Goal: Information Seeking & Learning: Learn about a topic

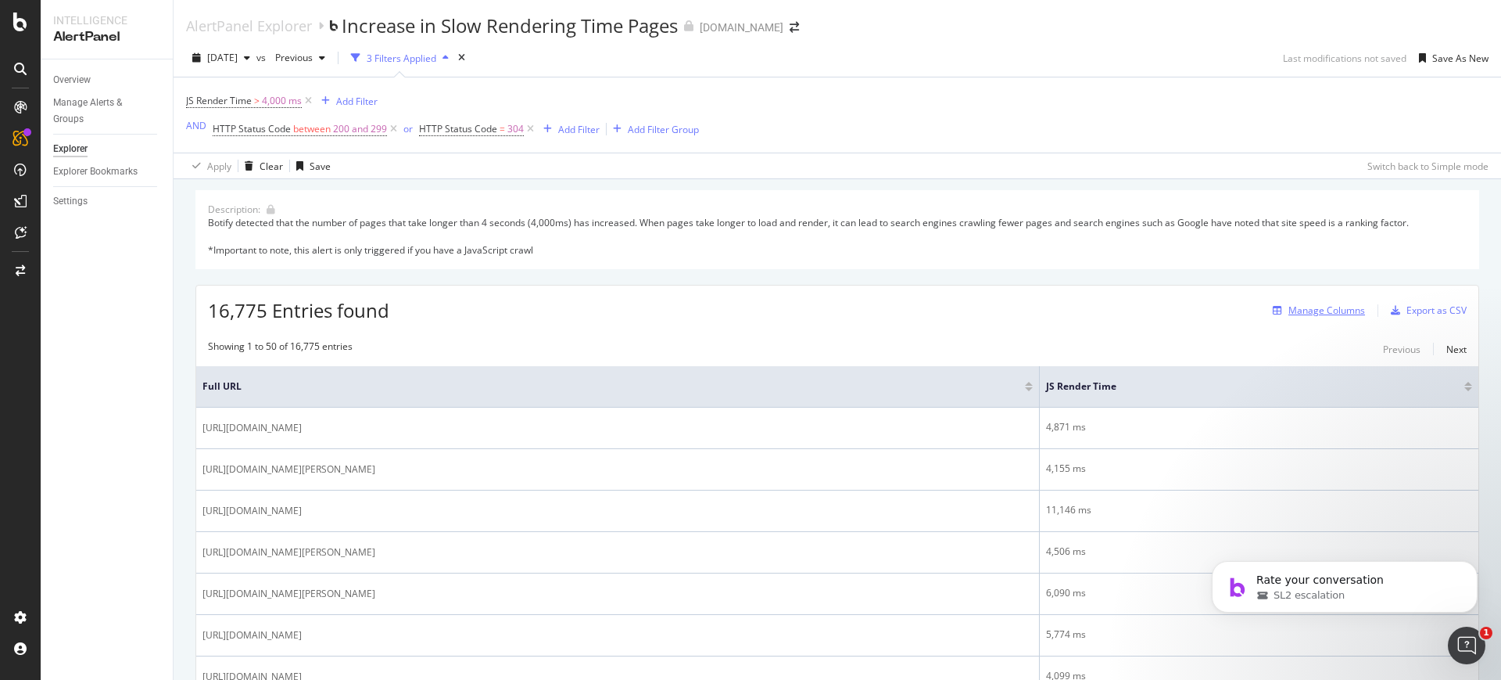
click at [1321, 310] on div "Manage Columns" at bounding box center [1327, 309] width 77 height 13
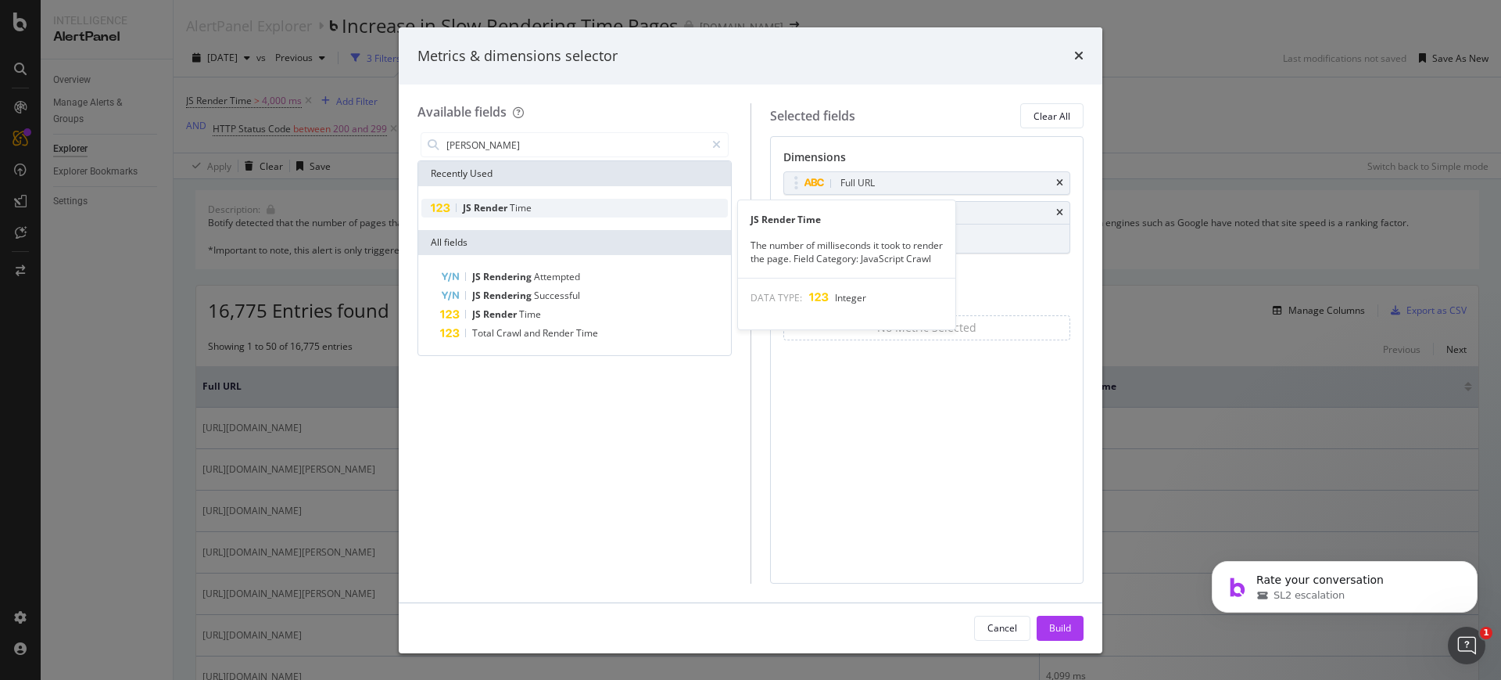
type input "js rende"
click at [530, 213] on span "Time" at bounding box center [521, 207] width 22 height 13
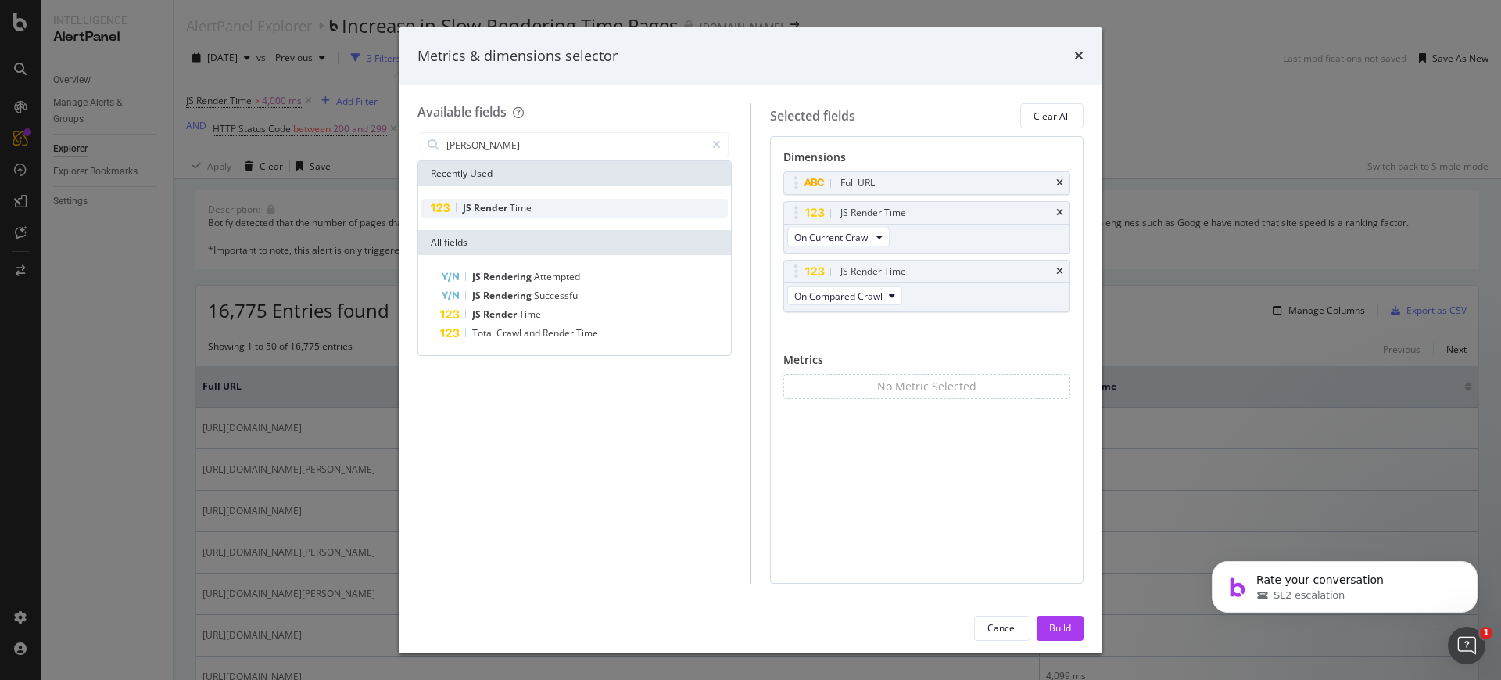
click at [530, 213] on span "Time" at bounding box center [521, 207] width 22 height 13
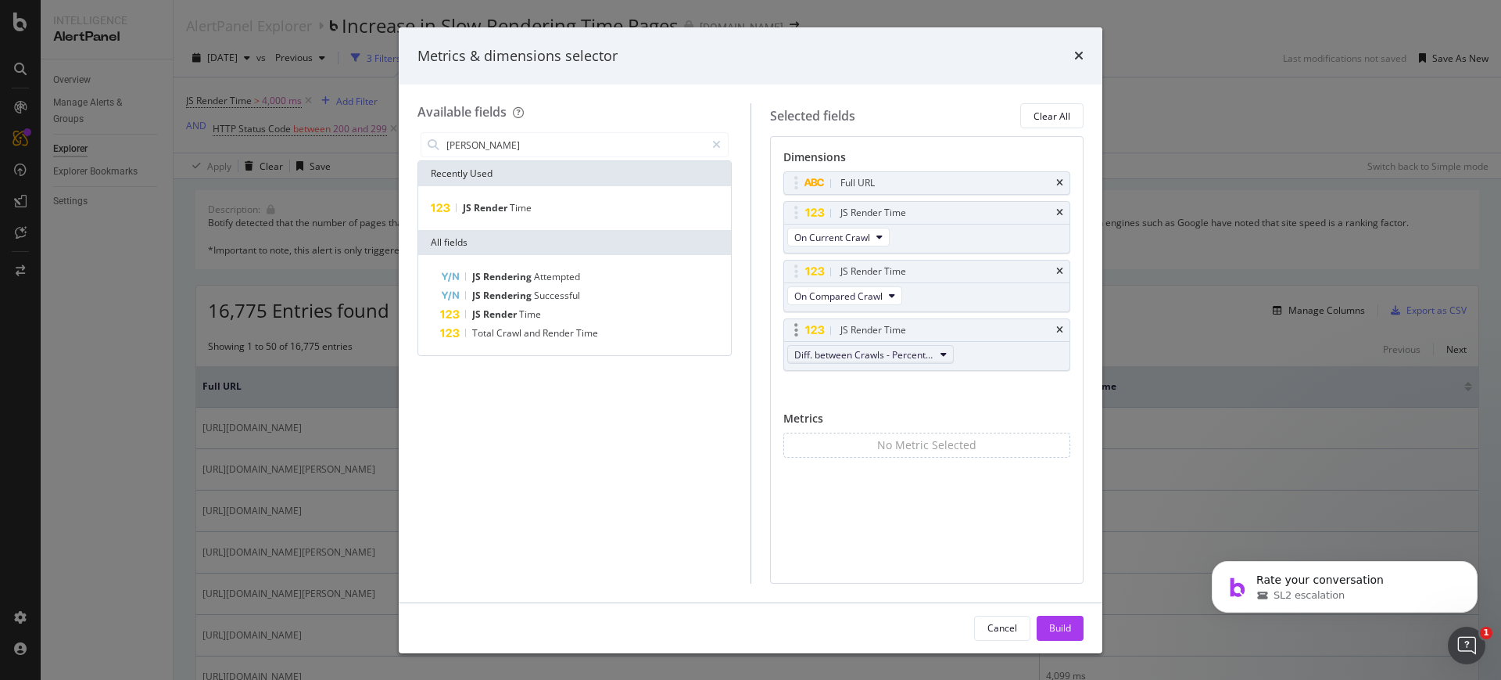
click at [849, 352] on span "Diff. between Crawls - Percentage" at bounding box center [865, 354] width 140 height 13
click at [980, 544] on div "Dimensions Full URL JS Render Time On Current Crawl JS Render Time On Compared …" at bounding box center [927, 359] width 314 height 447
click at [1071, 622] on button "Build" at bounding box center [1060, 627] width 47 height 25
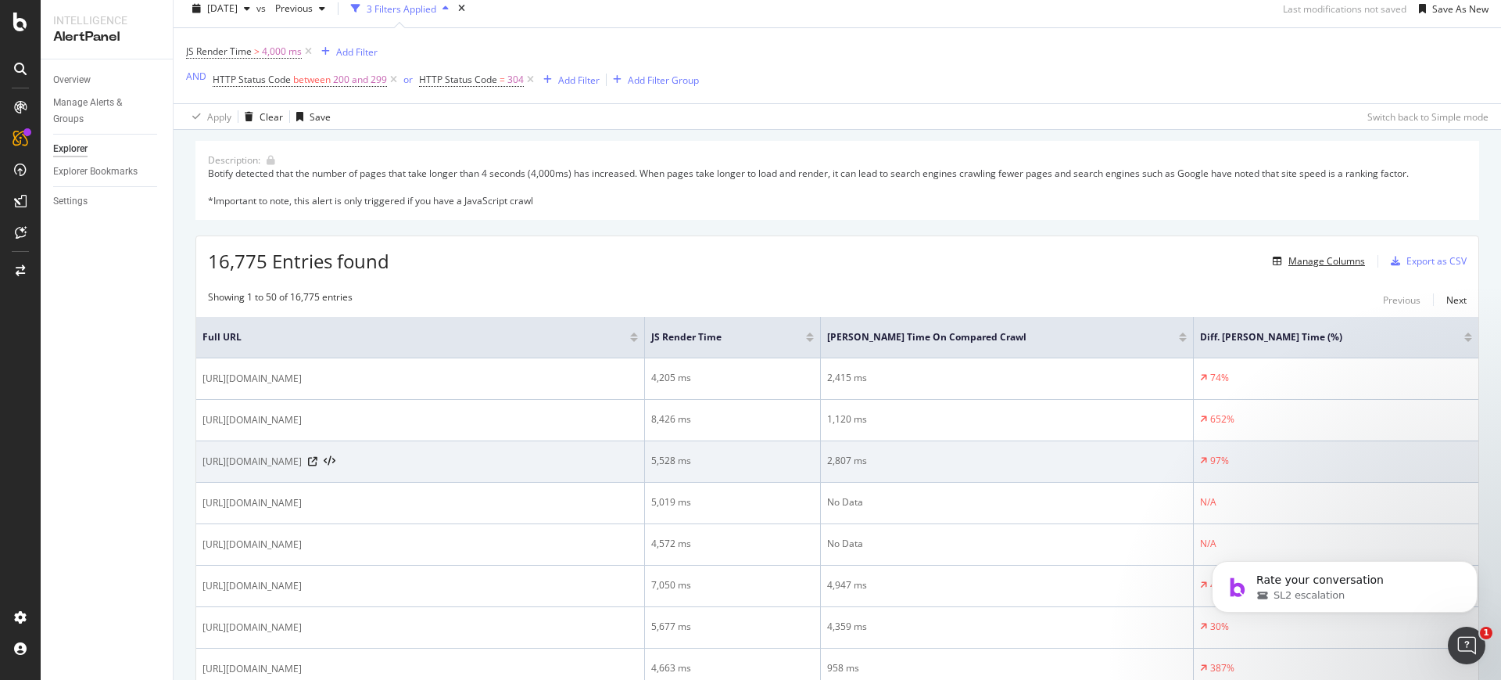
scroll to position [50, 0]
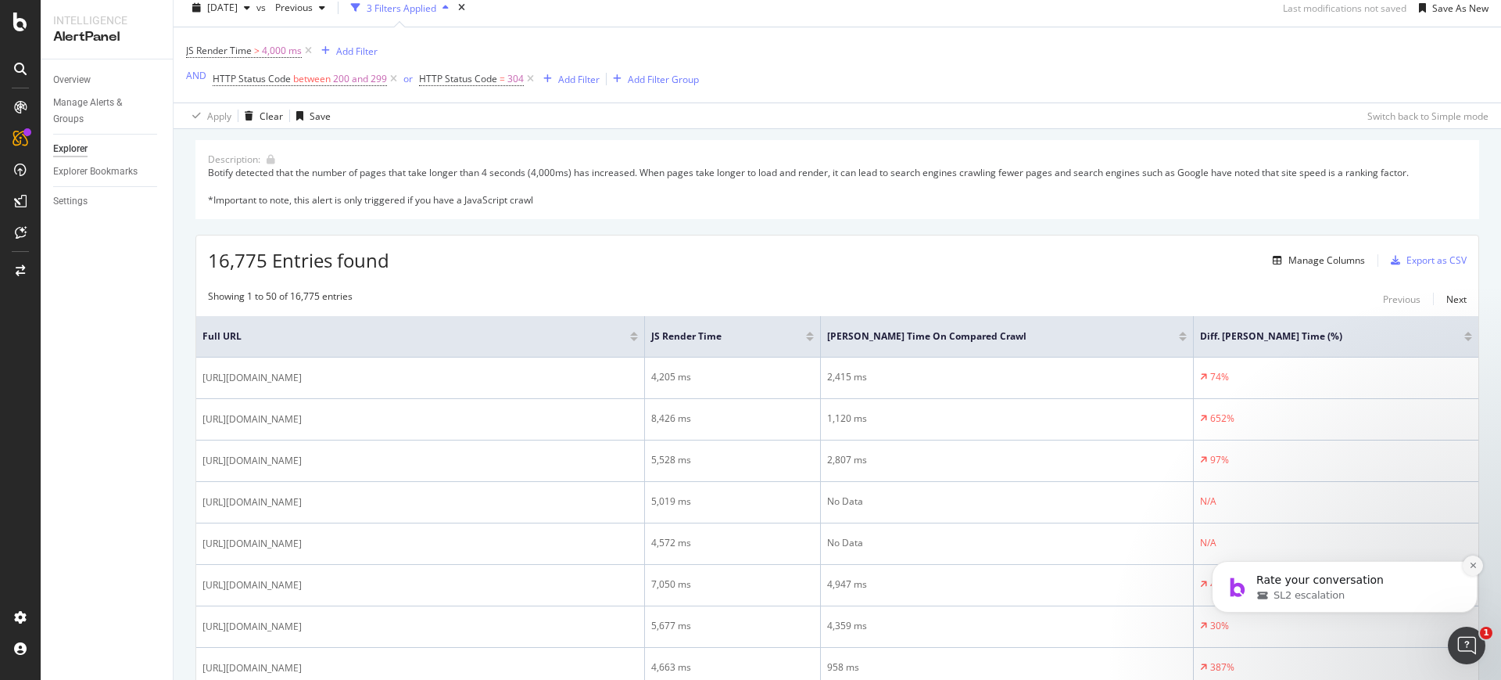
click at [1472, 565] on icon "Dismiss notification" at bounding box center [1473, 565] width 9 height 9
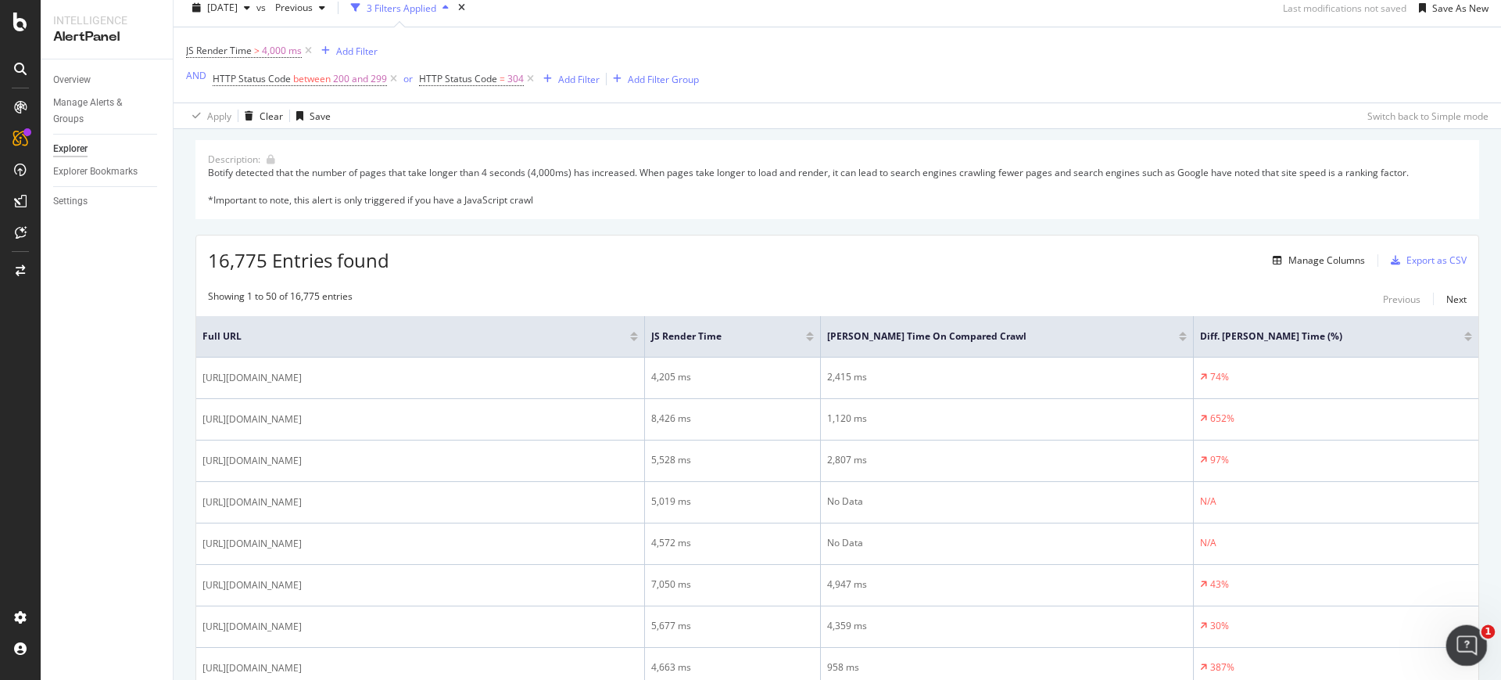
click at [1471, 643] on icon "Open Intercom Messenger" at bounding box center [1465, 643] width 26 height 26
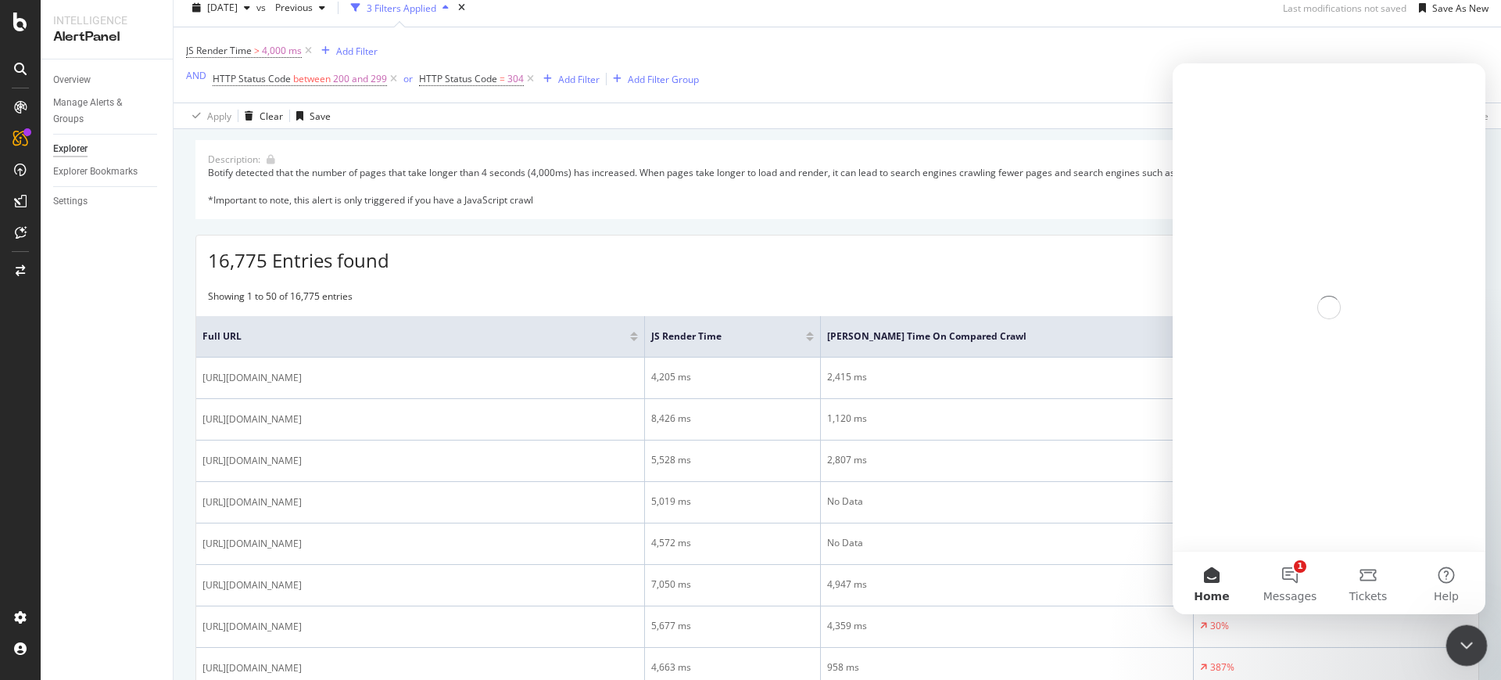
scroll to position [0, 0]
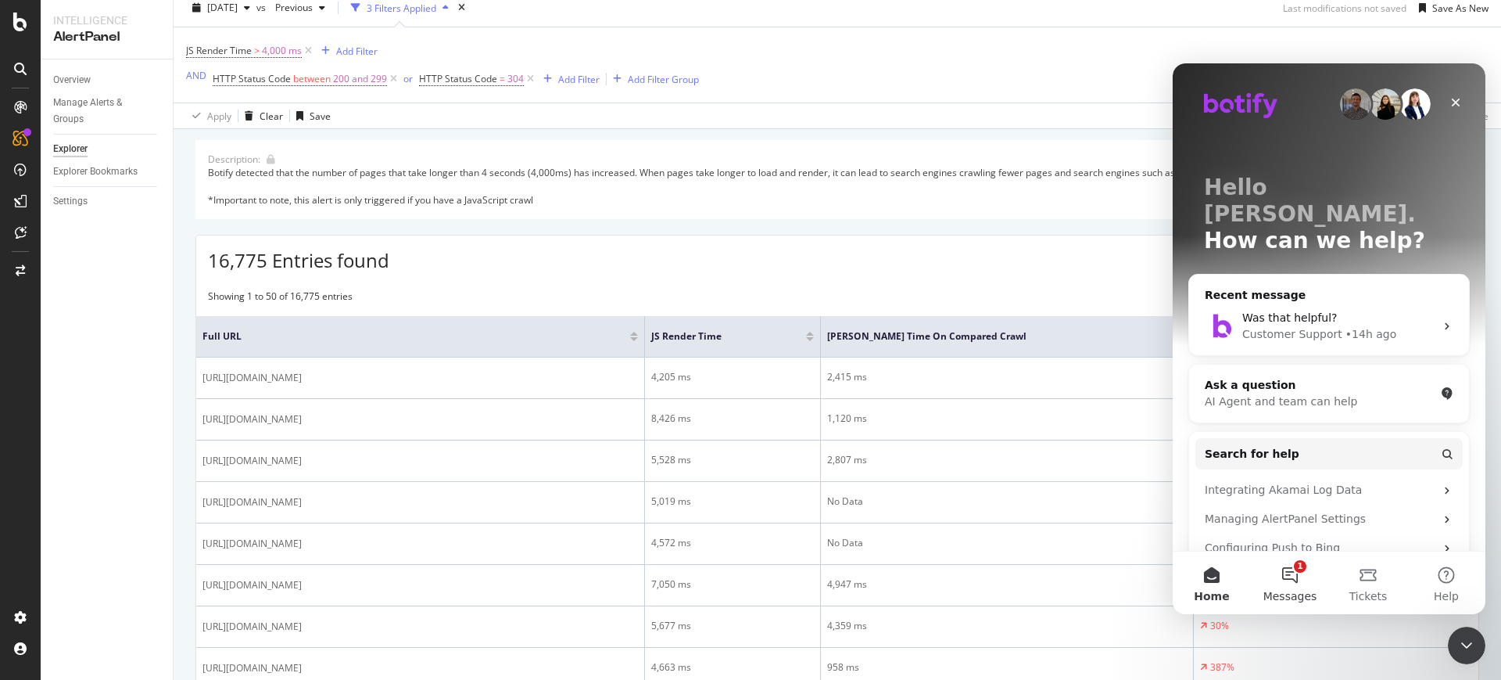
click at [1298, 575] on button "1 Messages" at bounding box center [1290, 582] width 78 height 63
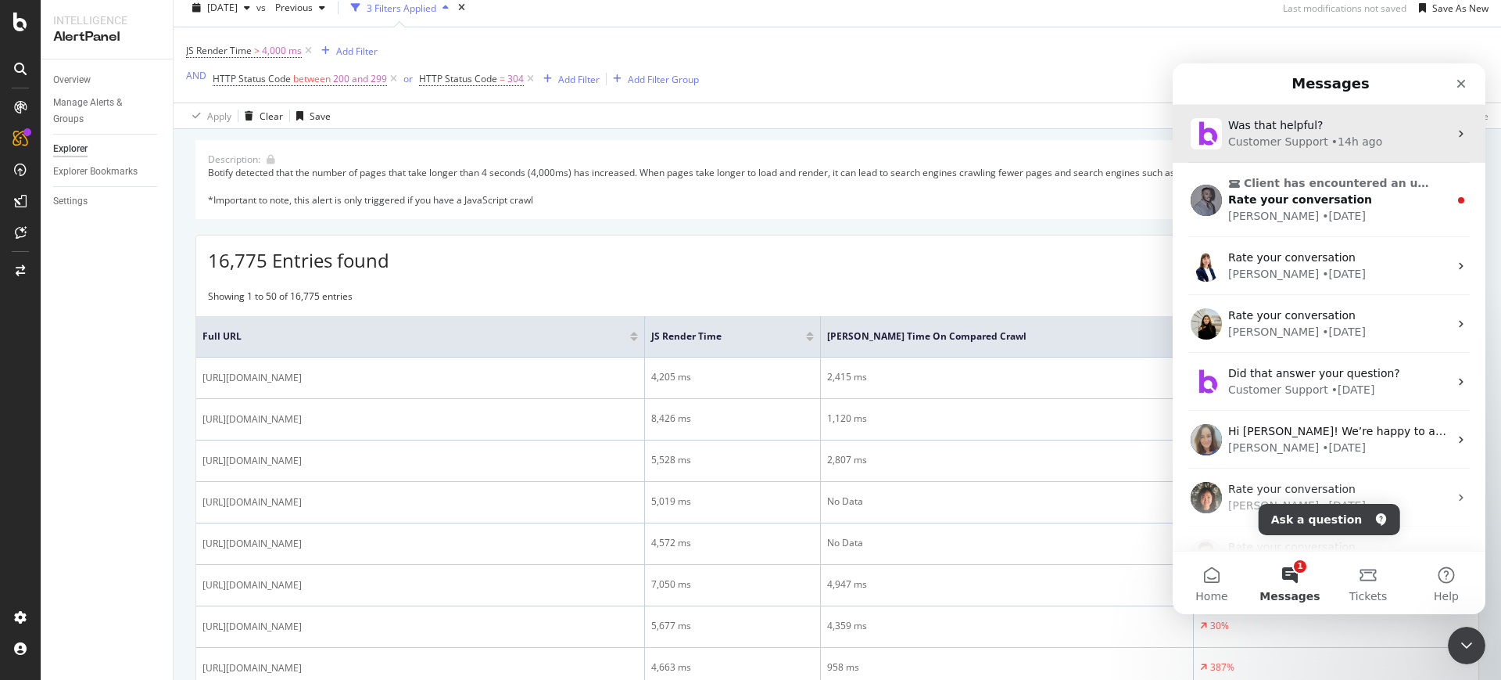
click at [1265, 149] on div "Customer Support" at bounding box center [1279, 142] width 100 height 16
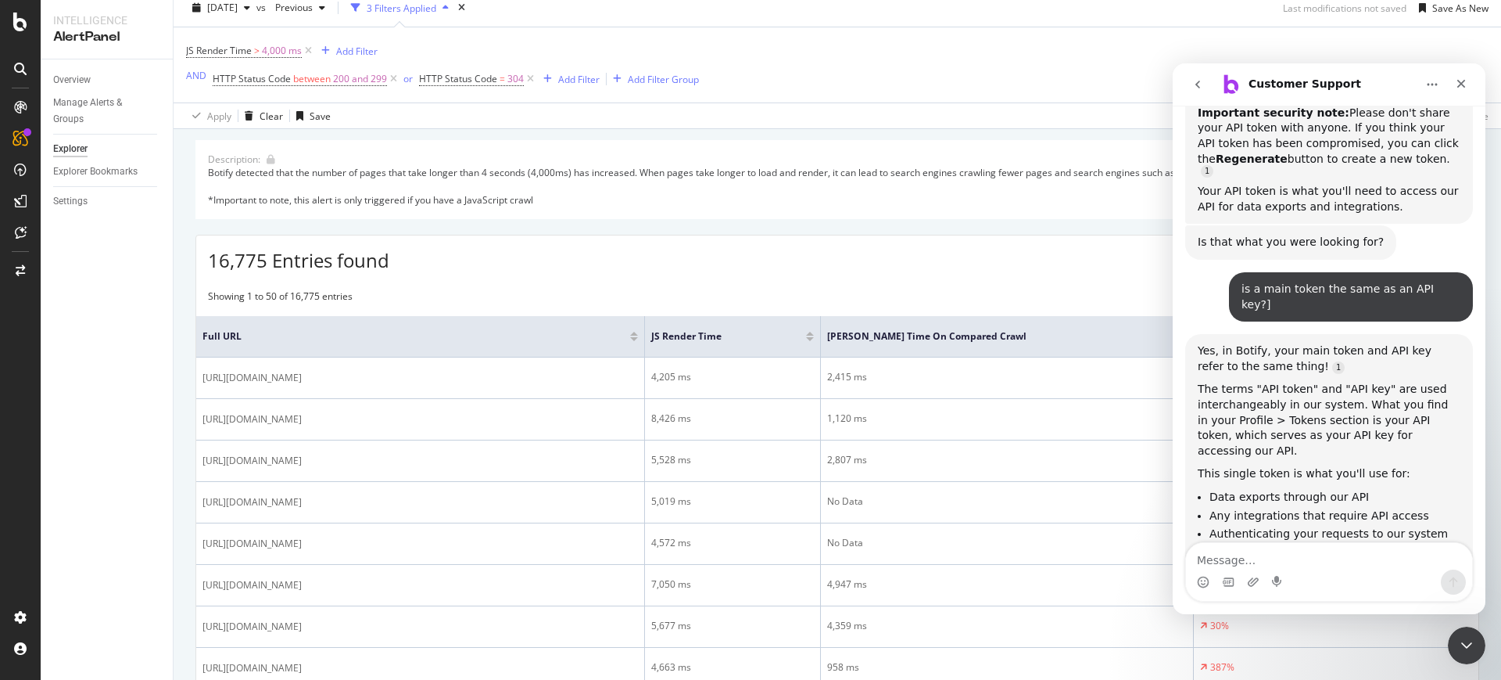
scroll to position [422, 0]
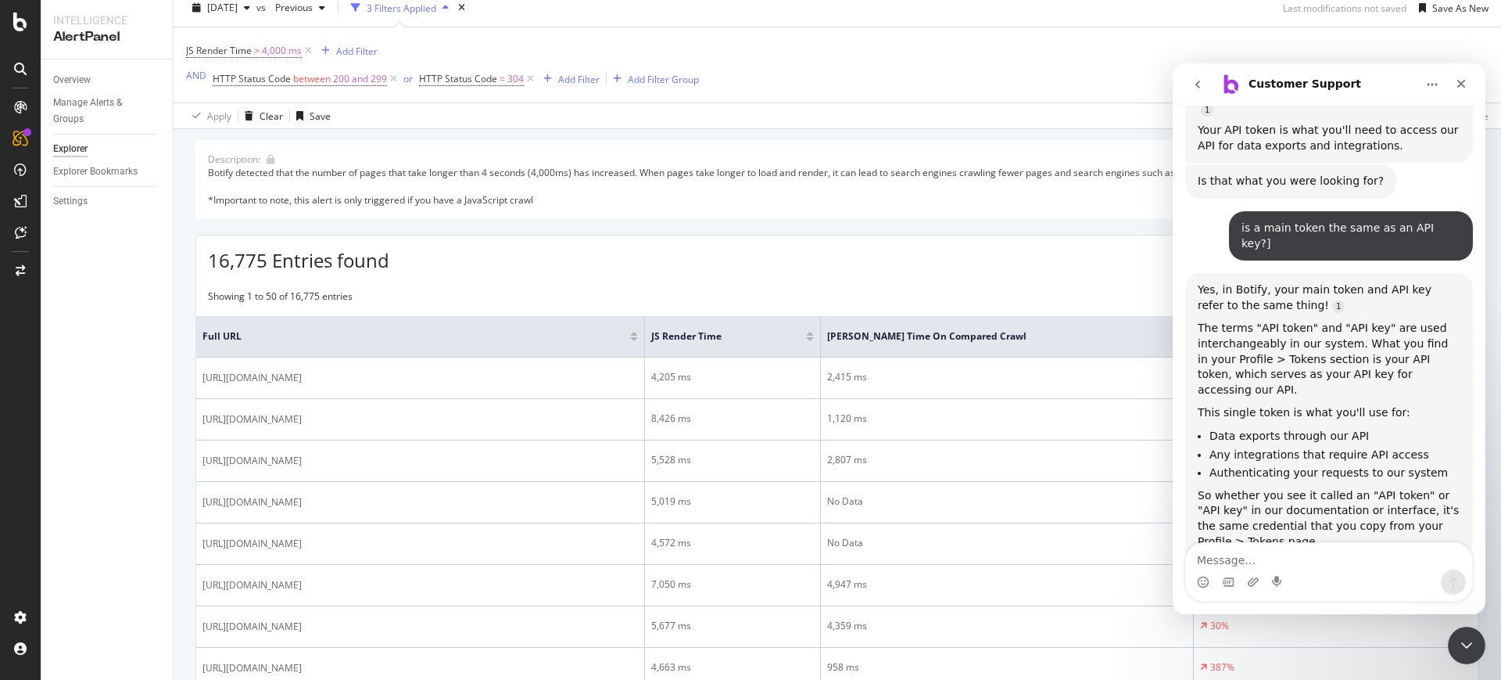
click at [1278, 563] on textarea "Message…" at bounding box center [1329, 556] width 286 height 27
type textarea "do I have credits?"
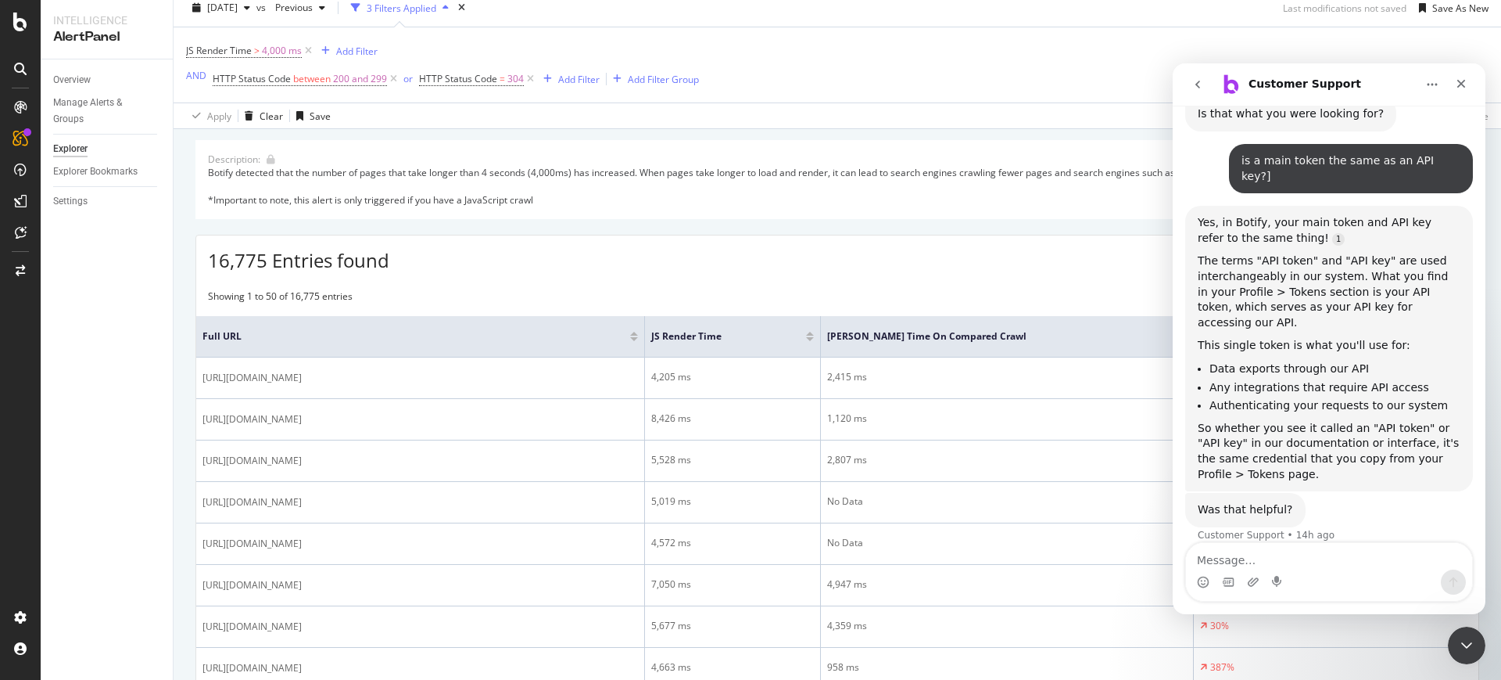
scroll to position [561, 0]
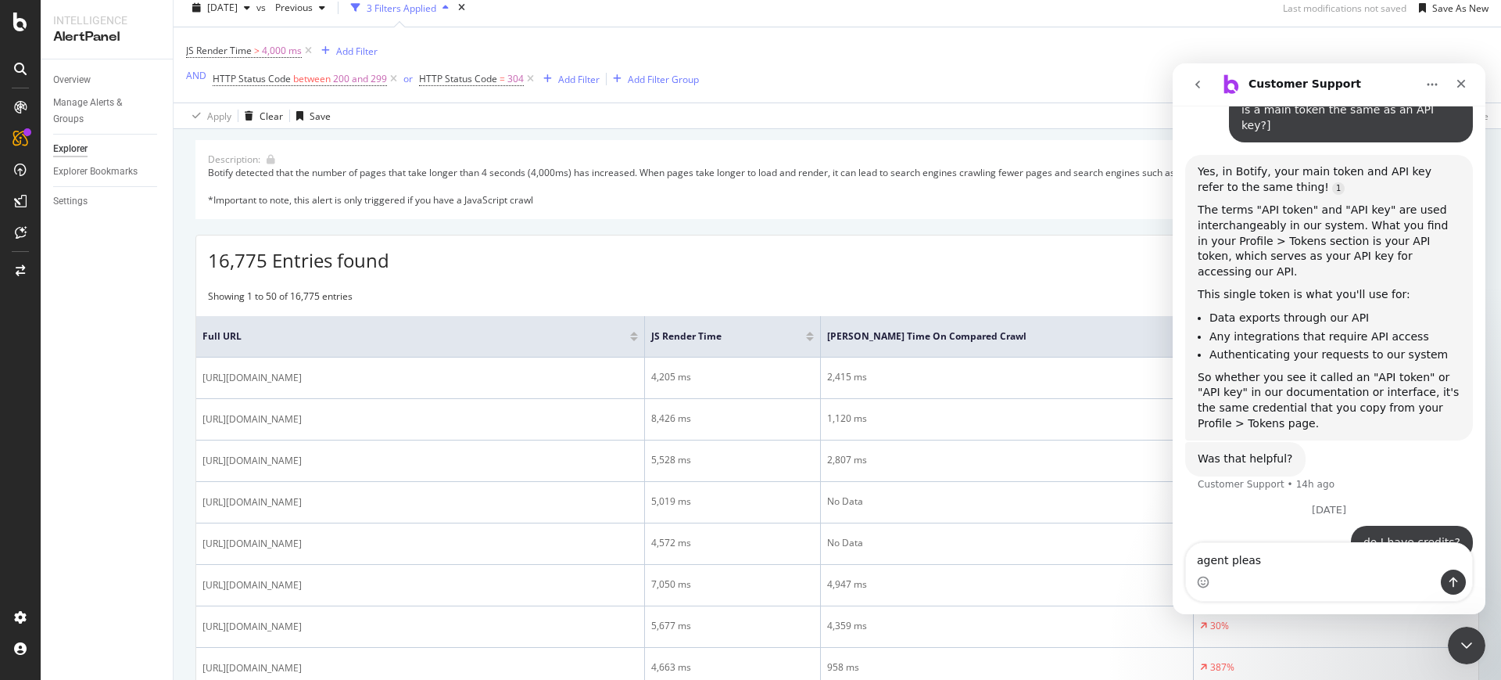
type textarea "agent please"
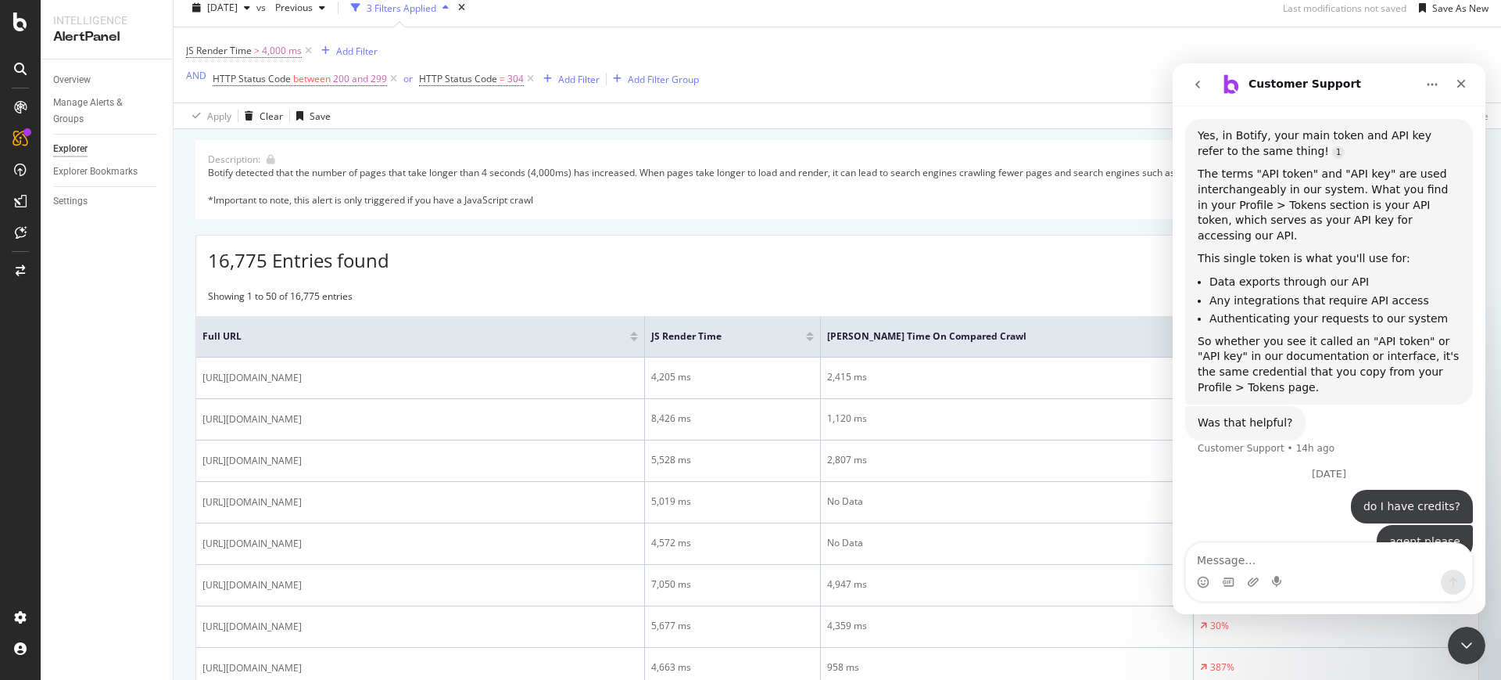
click at [956, 256] on div "16,775 Entries found Manage Columns Export as CSV" at bounding box center [837, 254] width 1282 height 38
click at [1473, 658] on div "Close Intercom Messenger" at bounding box center [1465, 643] width 38 height 38
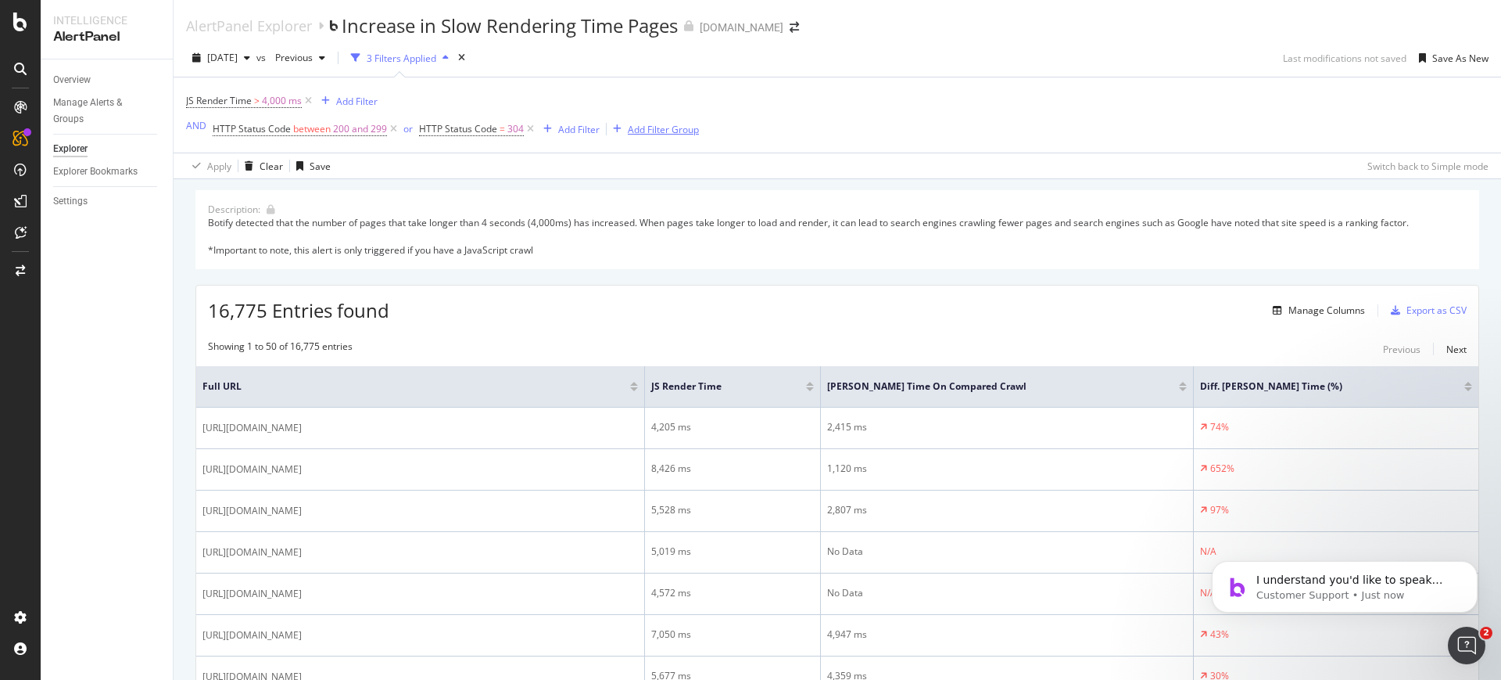
scroll to position [955, 0]
click at [675, 124] on div "Add Filter Group" at bounding box center [663, 129] width 71 height 13
click at [646, 123] on div "Add Filter Group" at bounding box center [663, 129] width 71 height 13
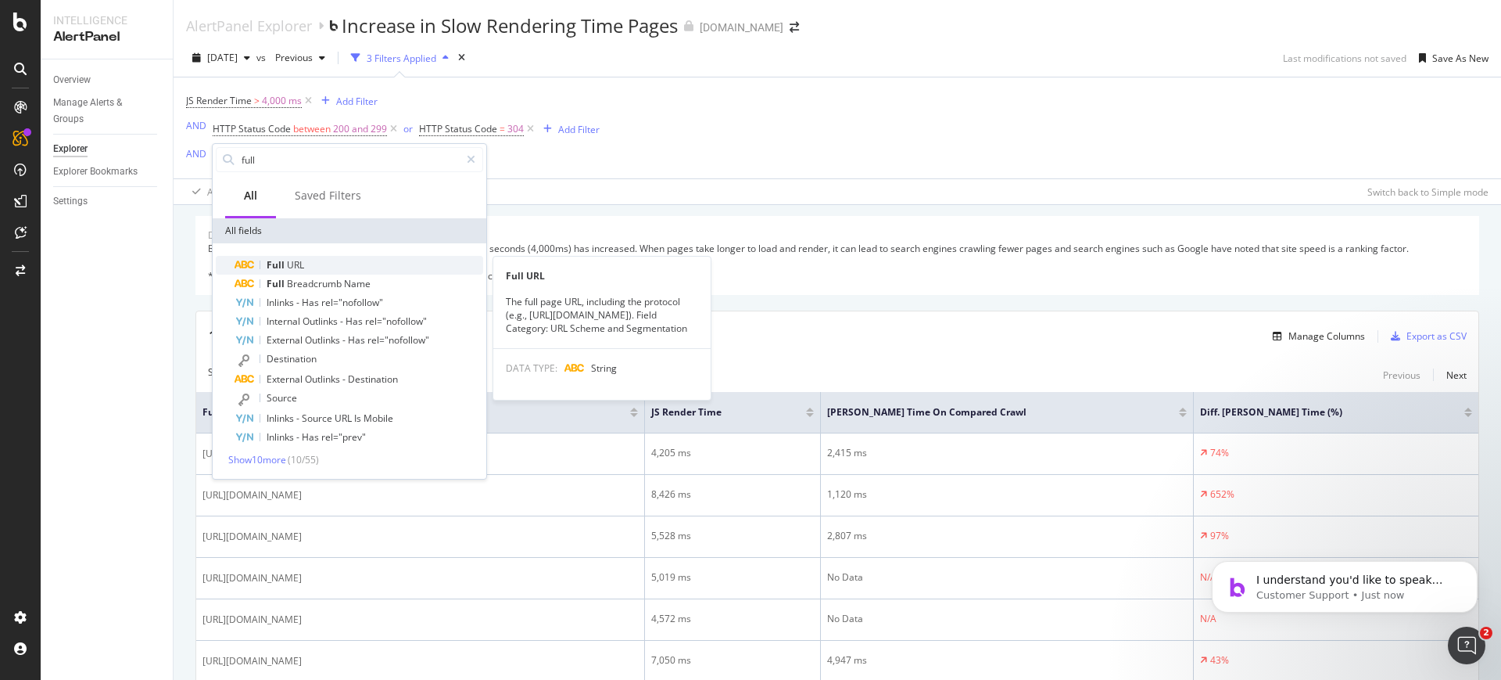
type input "full"
click at [285, 257] on div "Full URL" at bounding box center [359, 265] width 249 height 19
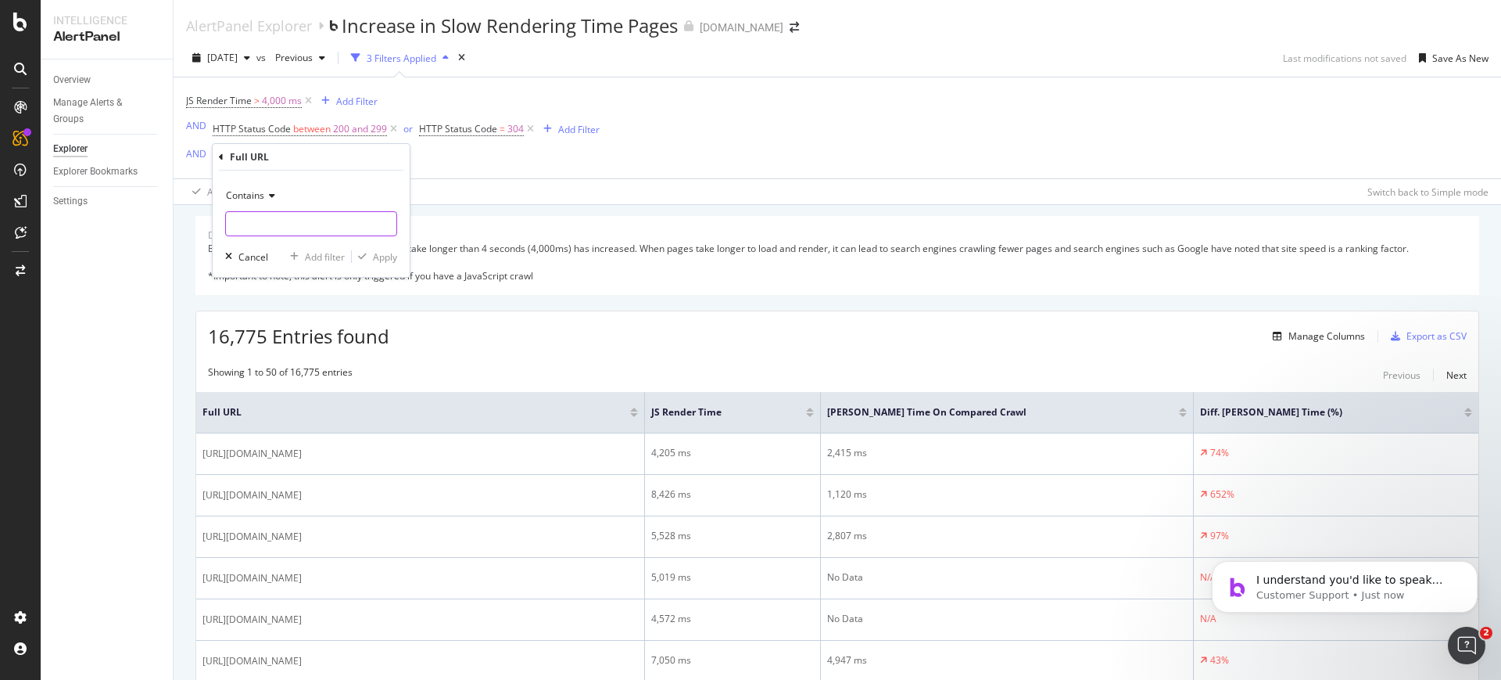
click at [256, 228] on input "text" at bounding box center [311, 223] width 170 height 25
type input "?page="
click at [376, 253] on div "Apply" at bounding box center [385, 256] width 24 height 13
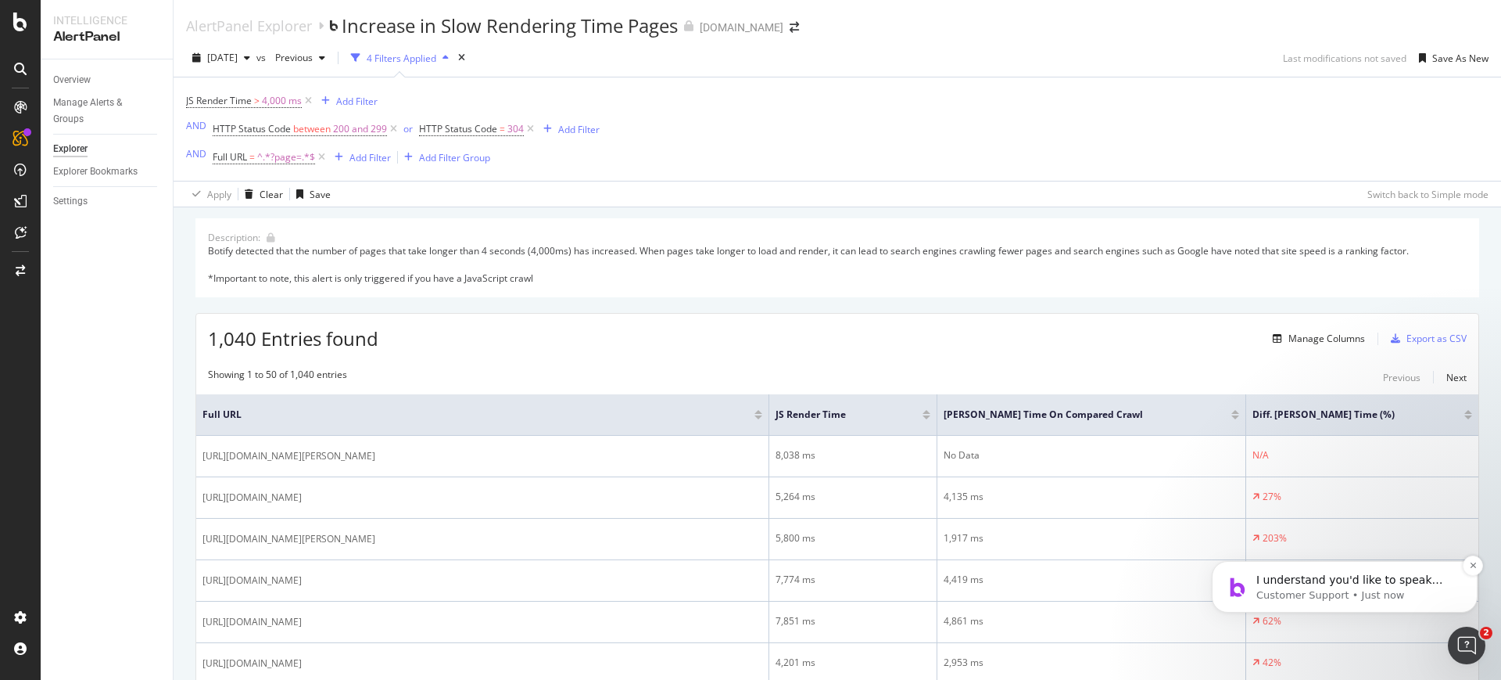
click at [1286, 573] on p "I understand you'd like to speak with a human agent. I'm connecting you with on…" at bounding box center [1358, 580] width 202 height 16
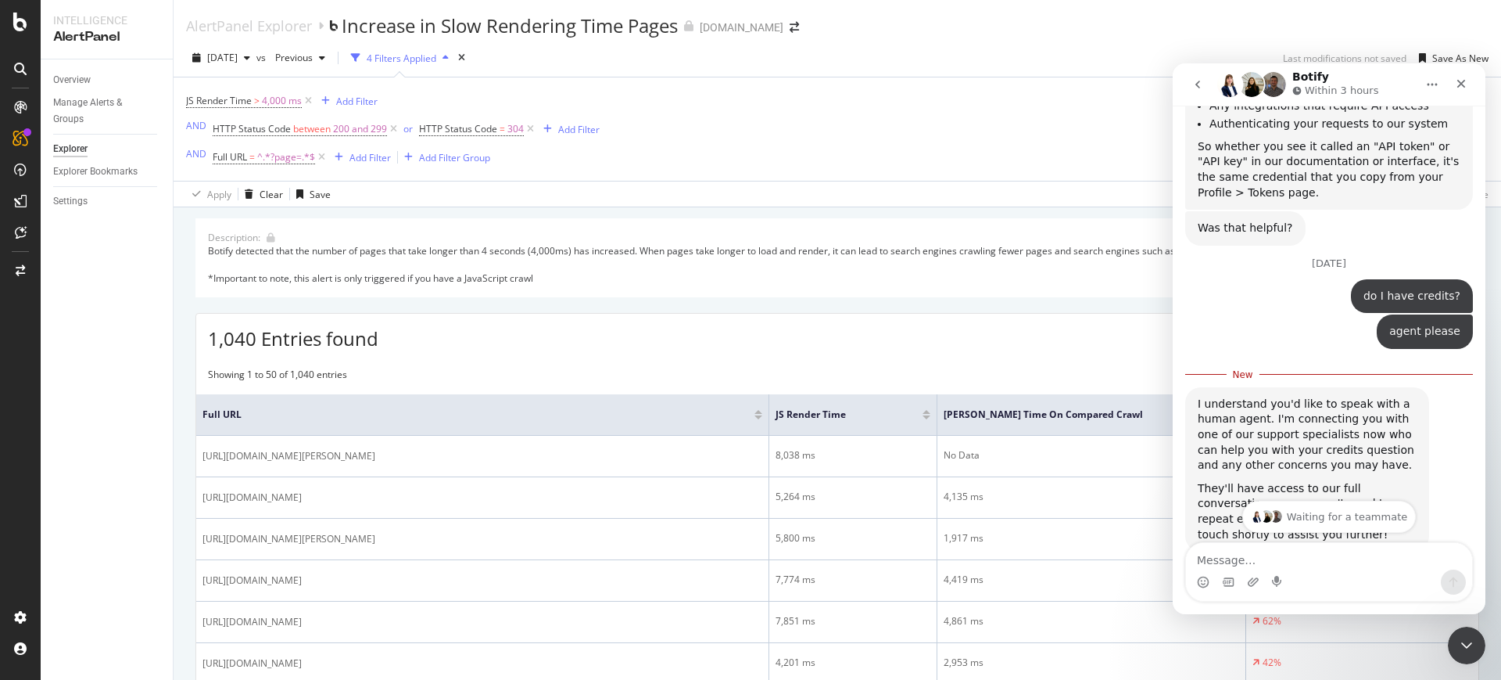
scroll to position [792, 0]
click at [1457, 651] on icon "Close Intercom Messenger" at bounding box center [1464, 642] width 19 height 19
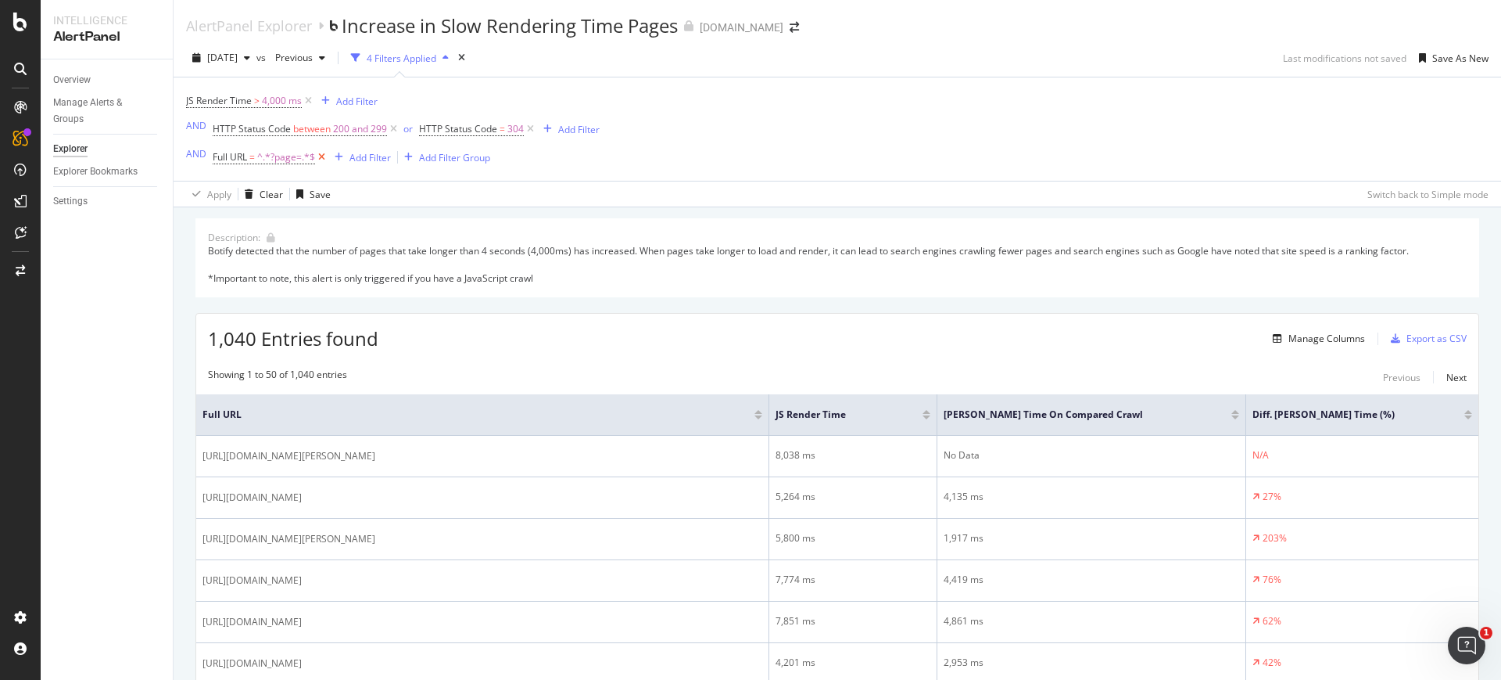
click at [321, 152] on icon at bounding box center [321, 157] width 13 height 16
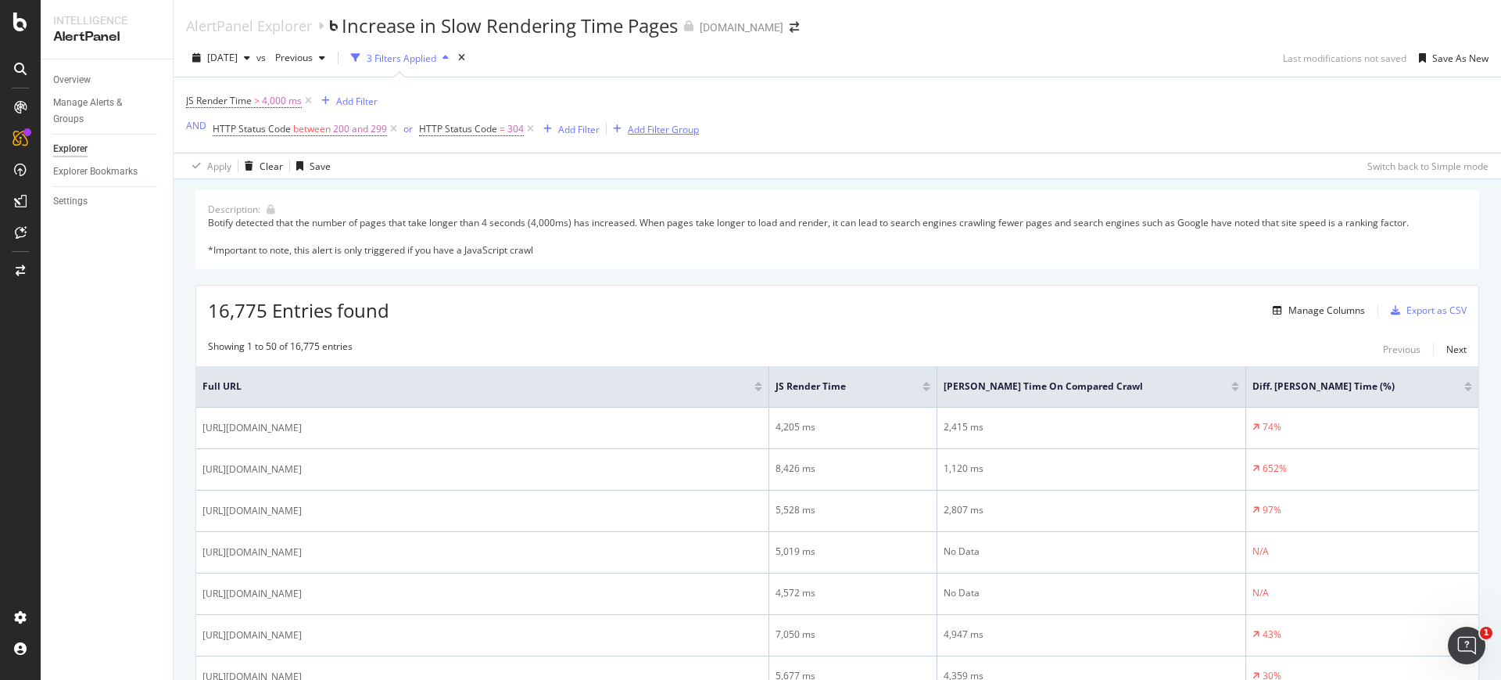
click at [678, 132] on div "Add Filter Group" at bounding box center [663, 129] width 71 height 13
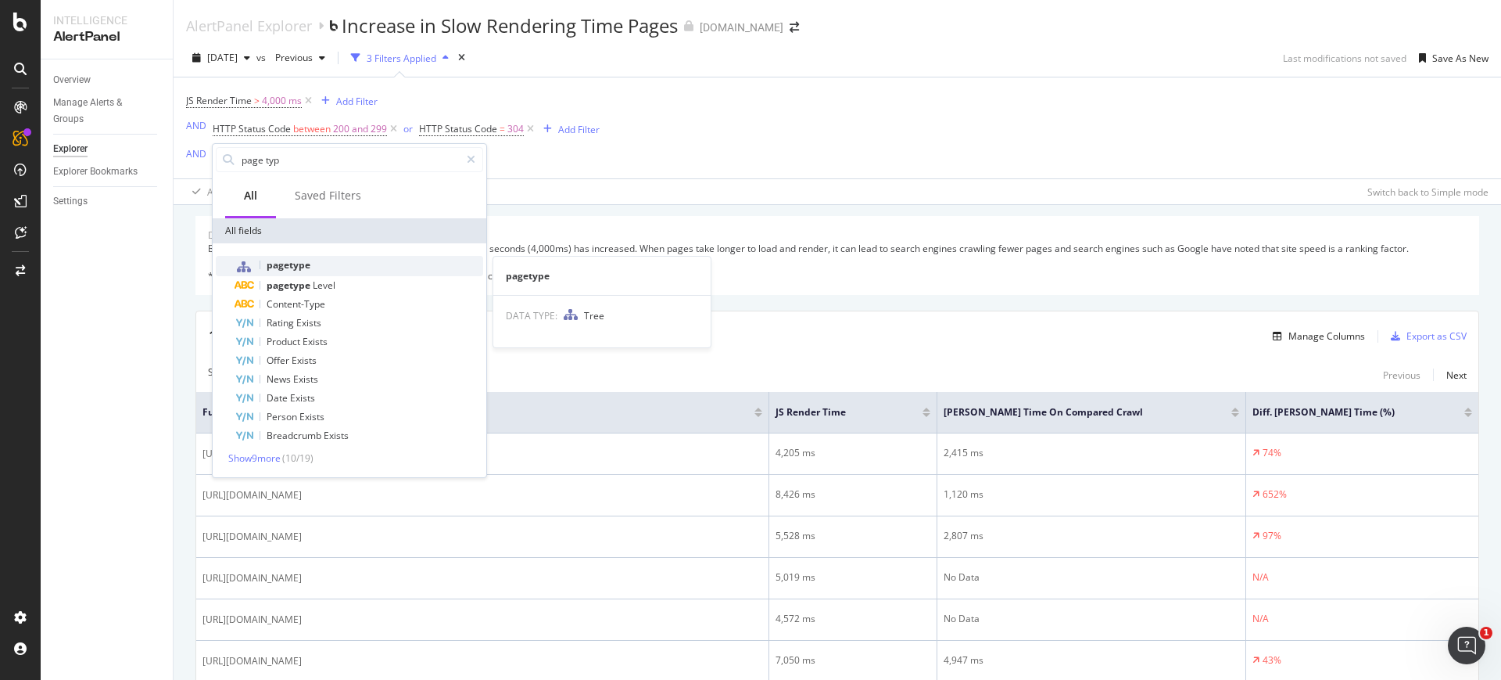
type input "page typ"
click at [304, 269] on span "pagetype" at bounding box center [289, 264] width 44 height 13
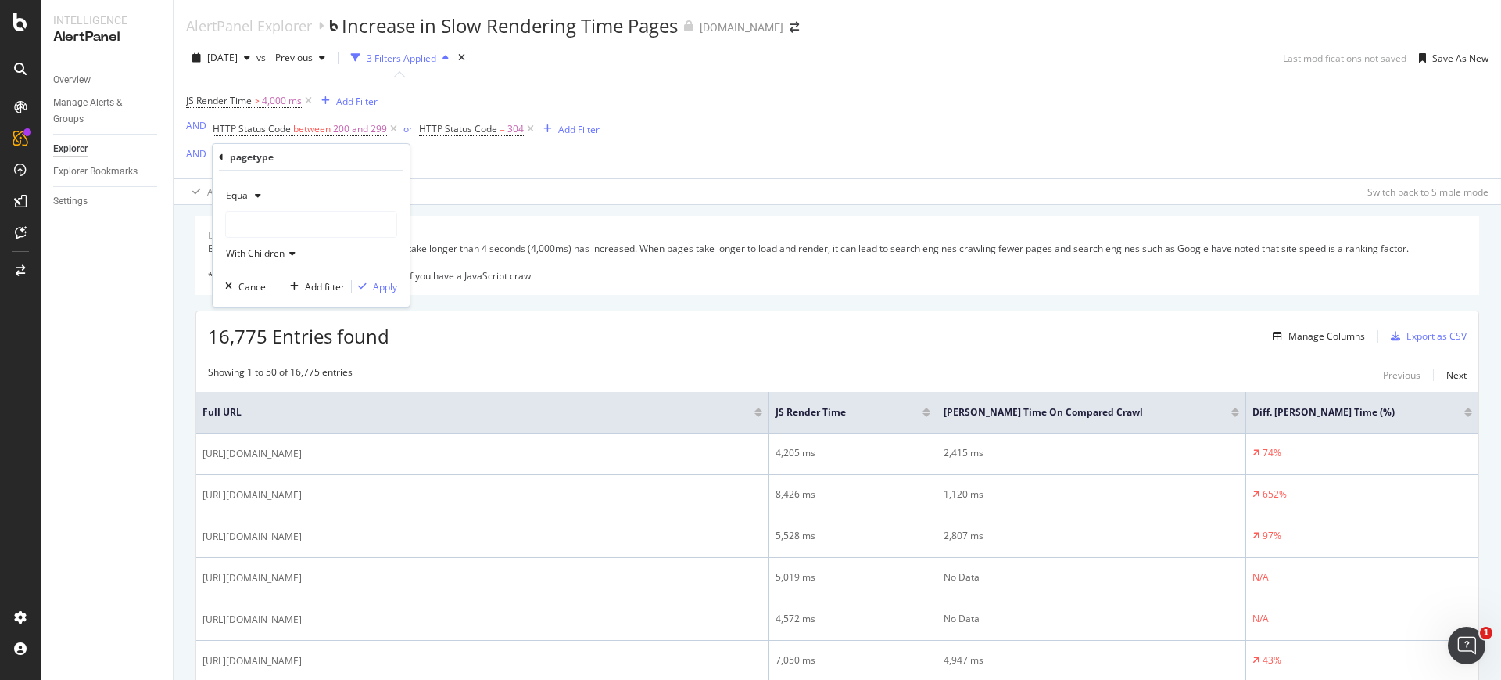
click at [261, 215] on div at bounding box center [311, 224] width 170 height 25
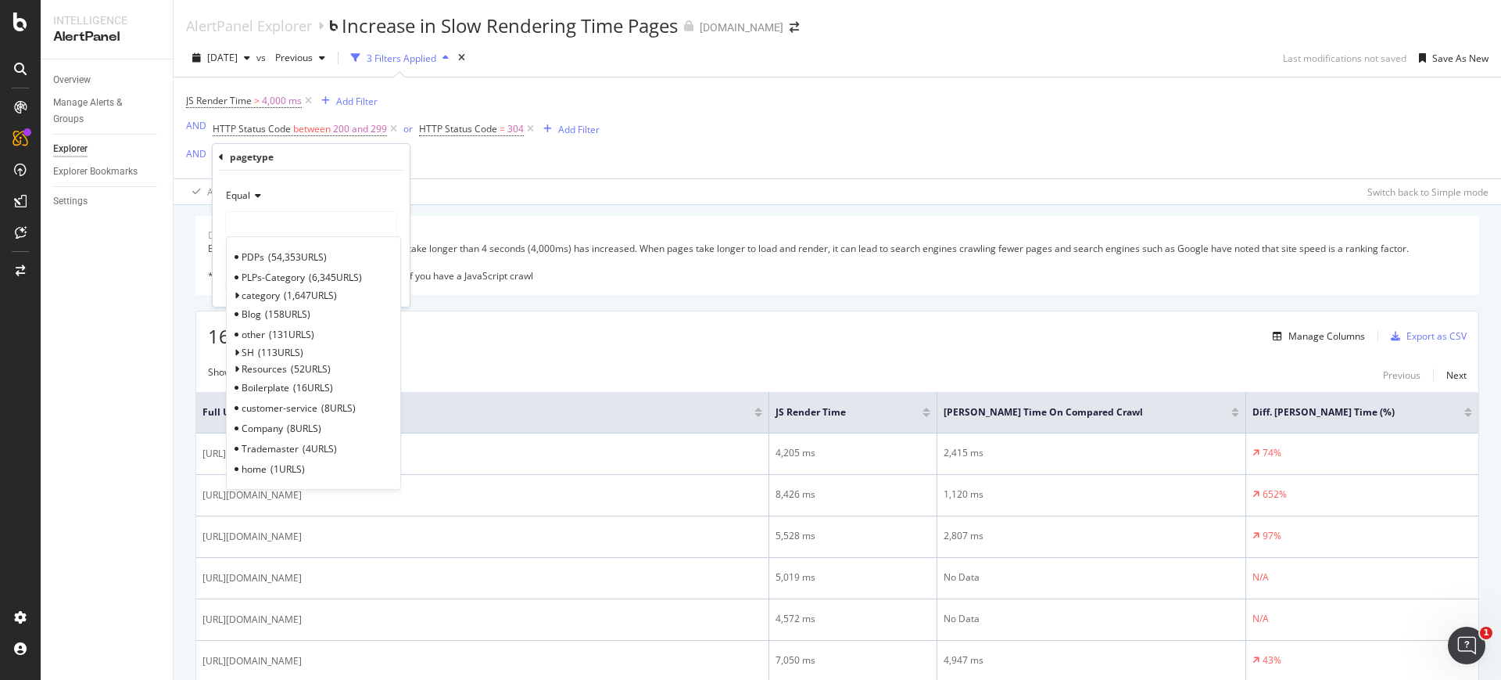
click at [267, 256] on div "PDPs 54,353 URLS" at bounding box center [313, 256] width 167 height 20
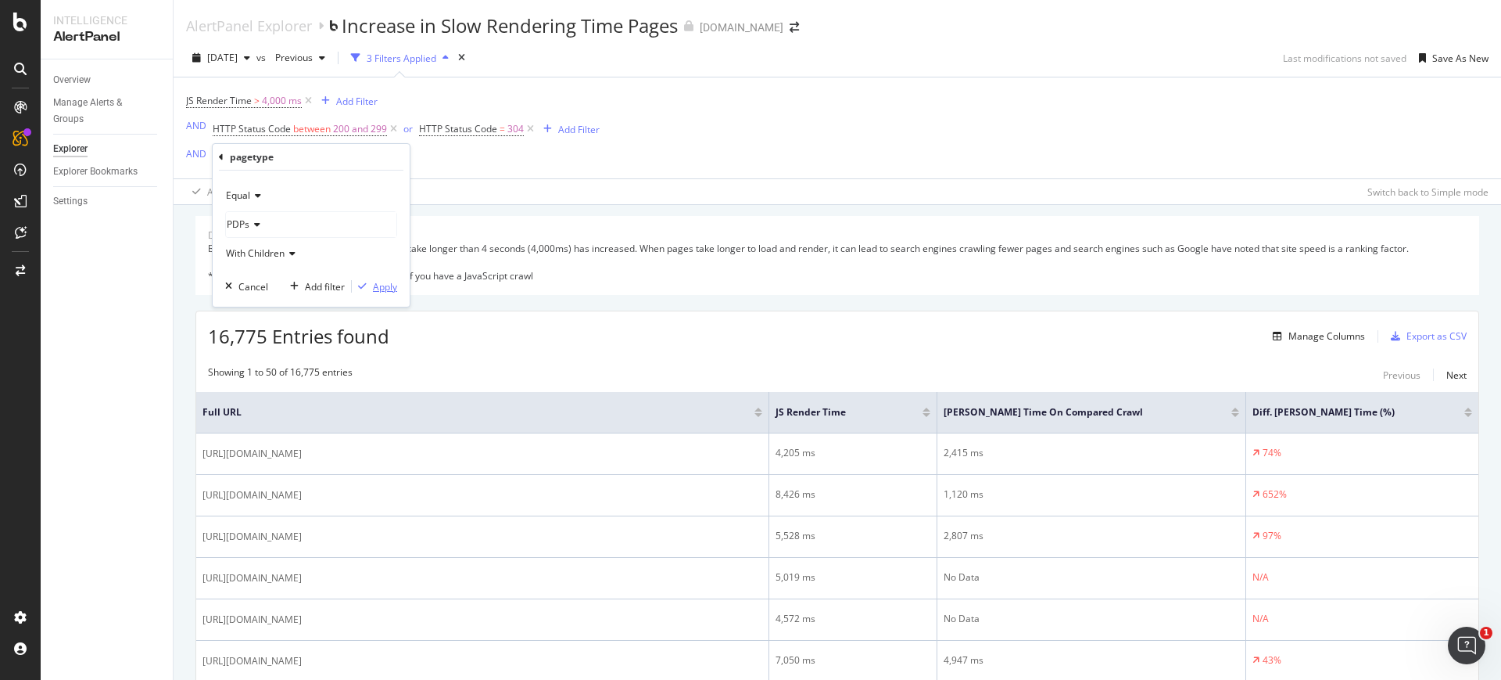
click at [393, 285] on div "Apply" at bounding box center [385, 286] width 24 height 13
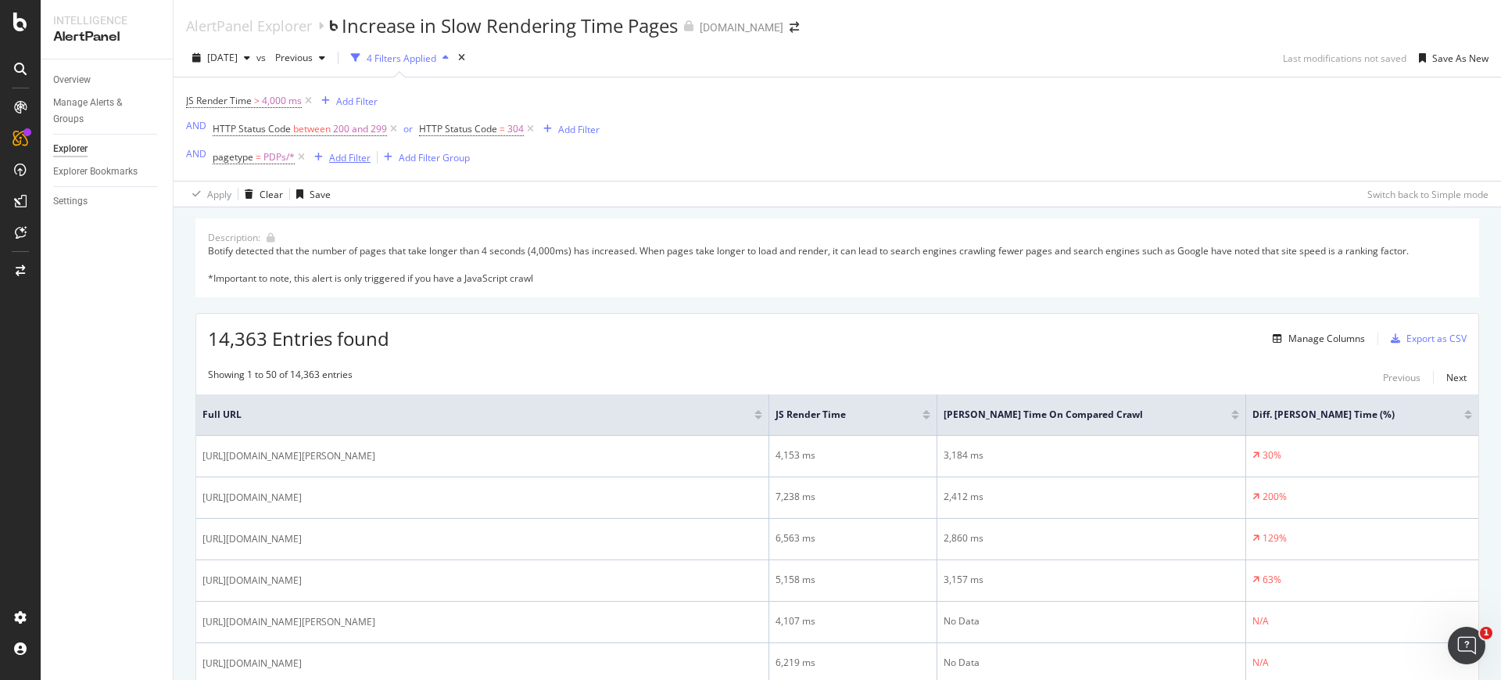
click at [363, 153] on div "Add Filter" at bounding box center [349, 157] width 41 height 13
click at [721, 176] on div "JS Render Time > 4,000 ms Add Filter AND HTTP Status Code between 200 and 299 o…" at bounding box center [837, 128] width 1303 height 103
click at [400, 151] on div "Add Filter Group" at bounding box center [434, 157] width 71 height 13
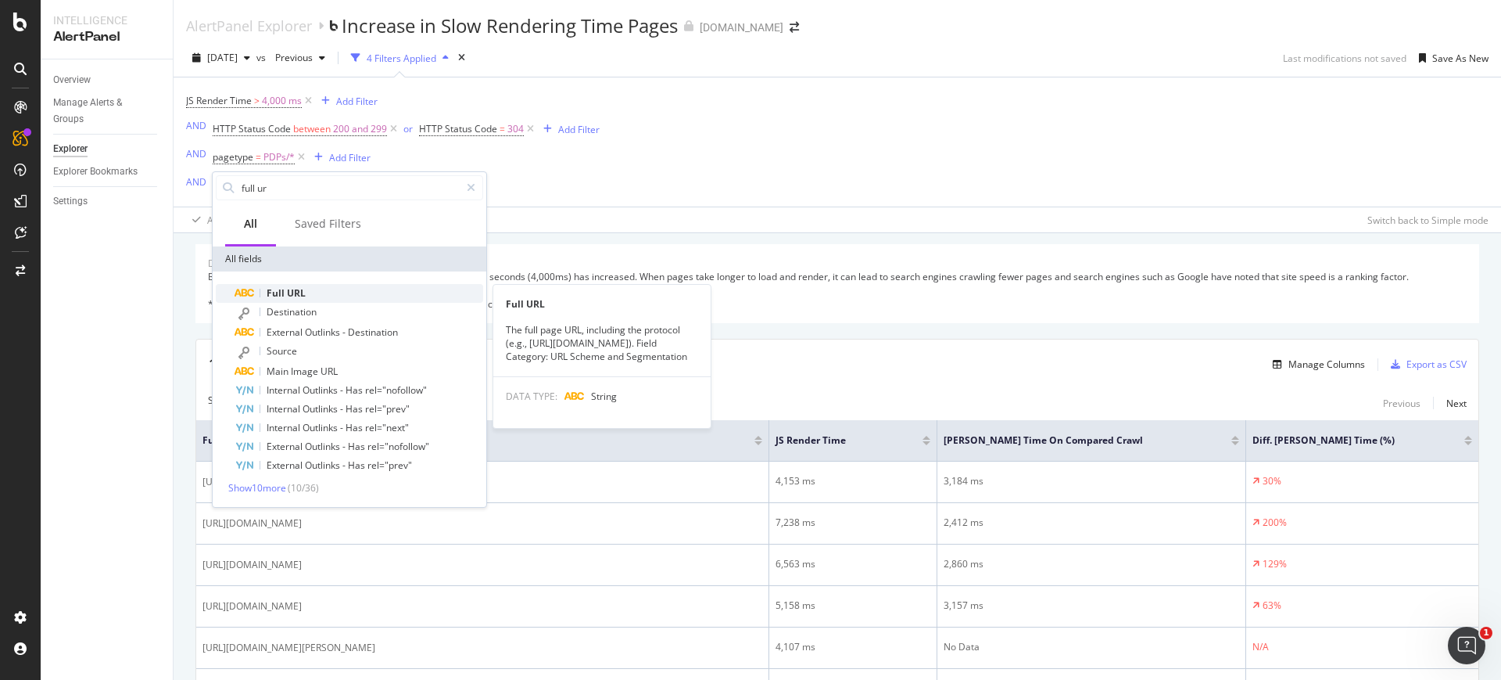
type input "full ur"
click at [300, 292] on span "URL" at bounding box center [296, 292] width 19 height 13
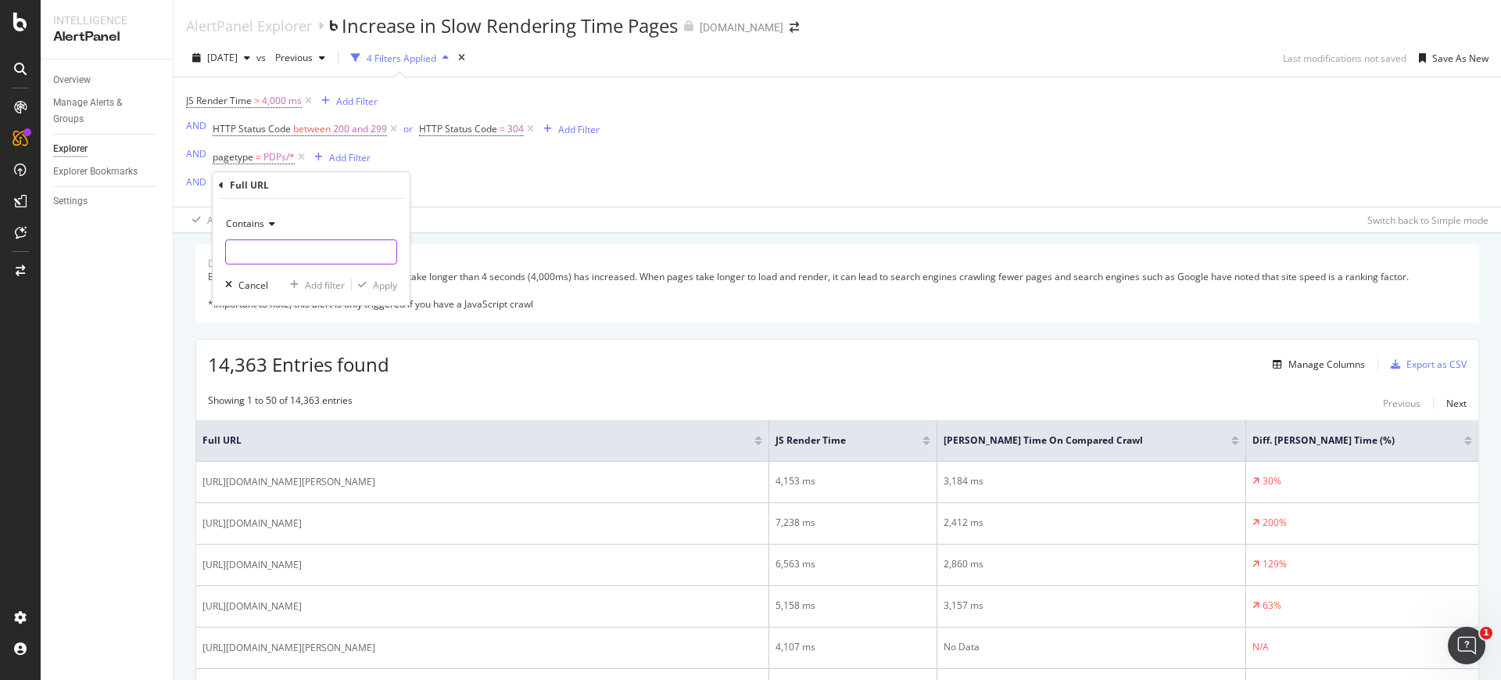
click at [263, 249] on input "text" at bounding box center [311, 251] width 170 height 25
type input "?page="
click at [393, 287] on div "Apply" at bounding box center [385, 284] width 24 height 13
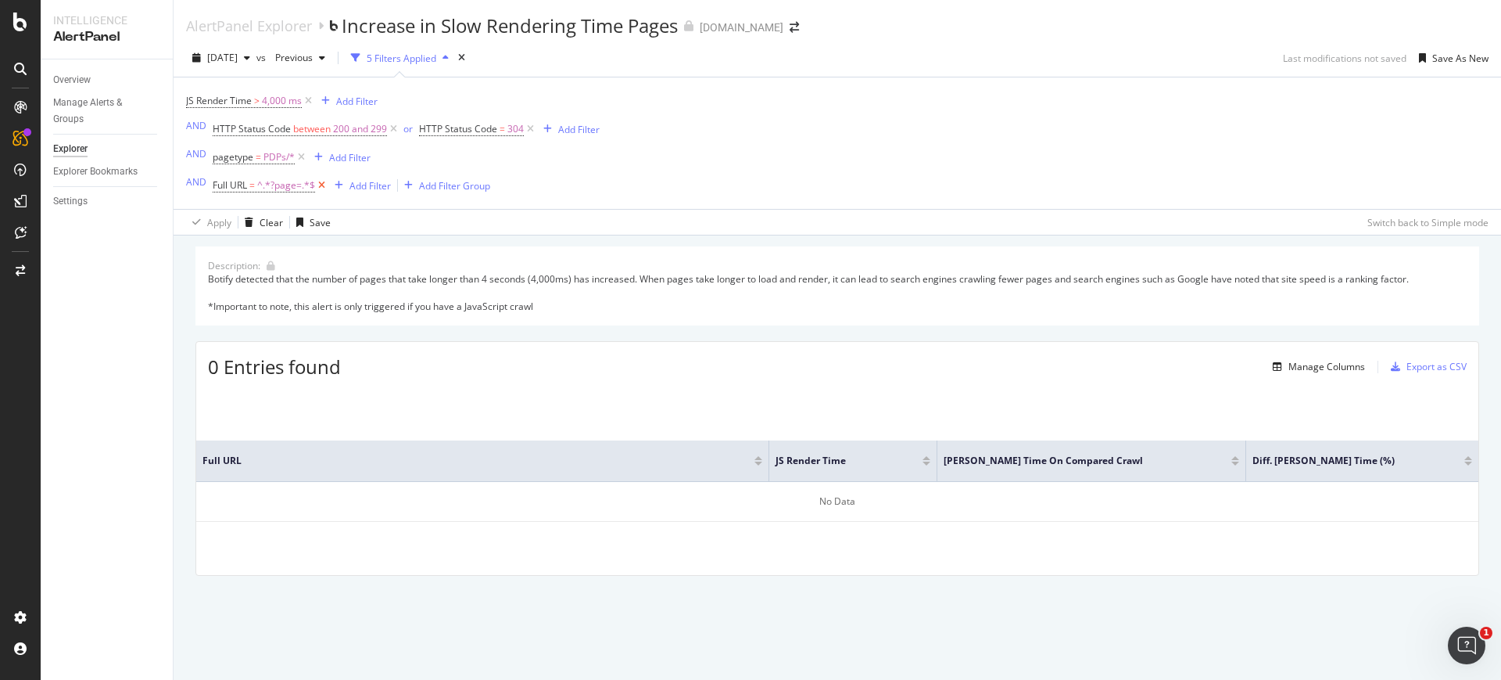
click at [317, 181] on icon at bounding box center [321, 186] width 13 height 16
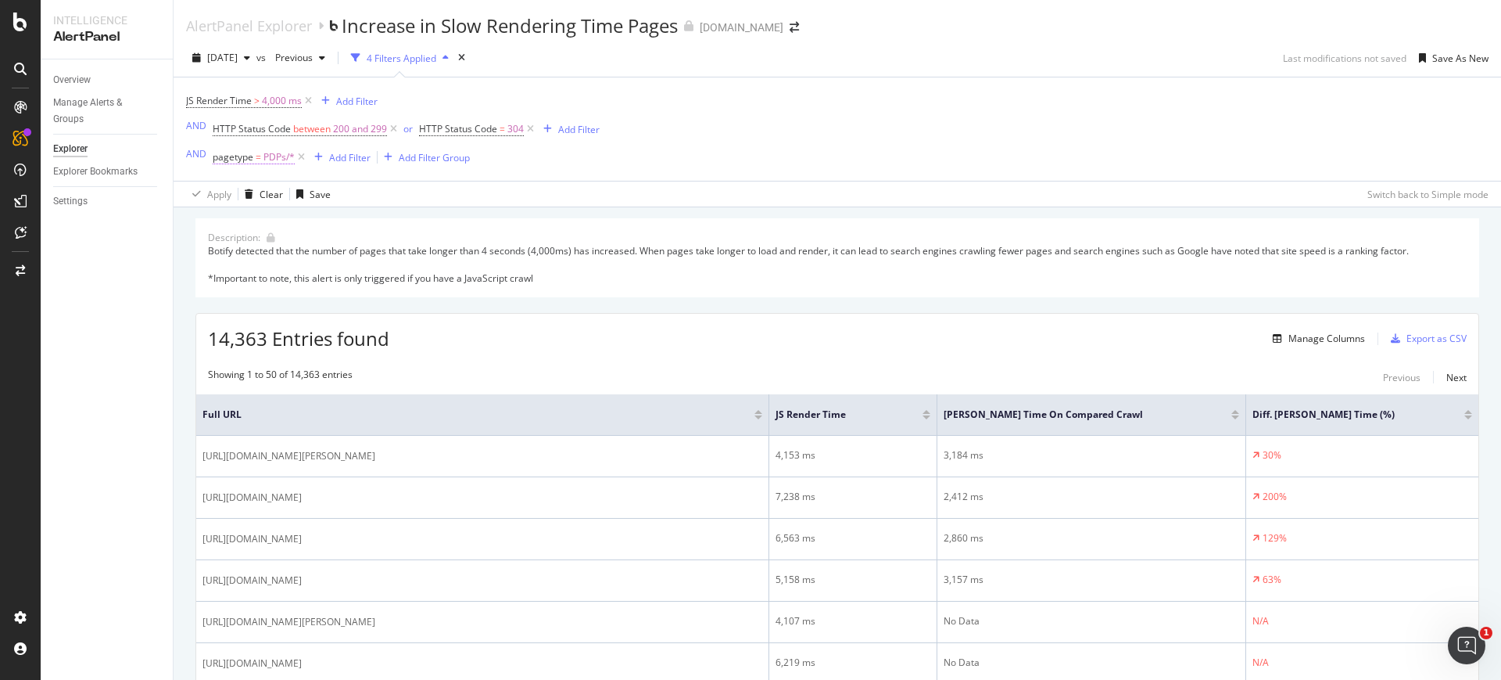
click at [287, 158] on span "PDPs/*" at bounding box center [279, 157] width 31 height 22
click at [243, 282] on div "Cancel" at bounding box center [254, 284] width 30 height 13
click at [296, 150] on icon at bounding box center [301, 157] width 13 height 16
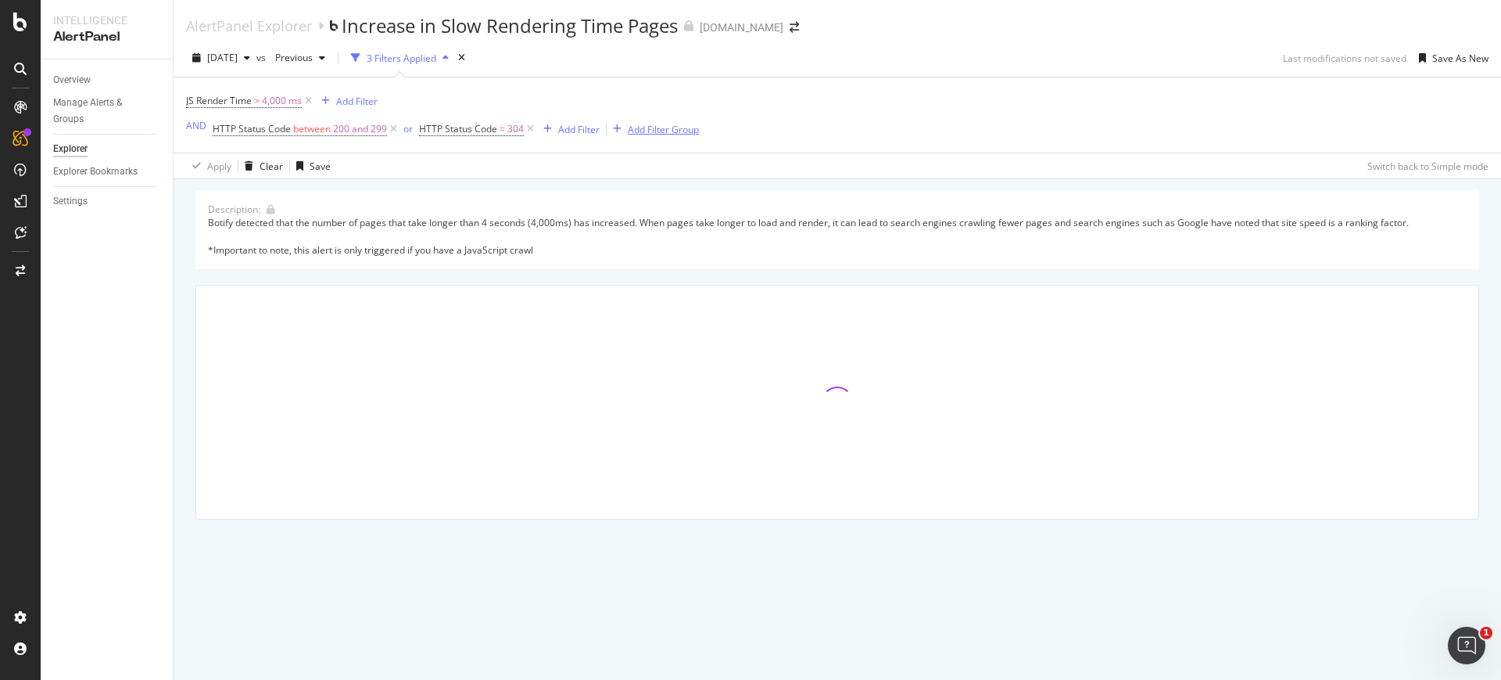
click at [641, 123] on div "Add Filter Group" at bounding box center [663, 129] width 71 height 13
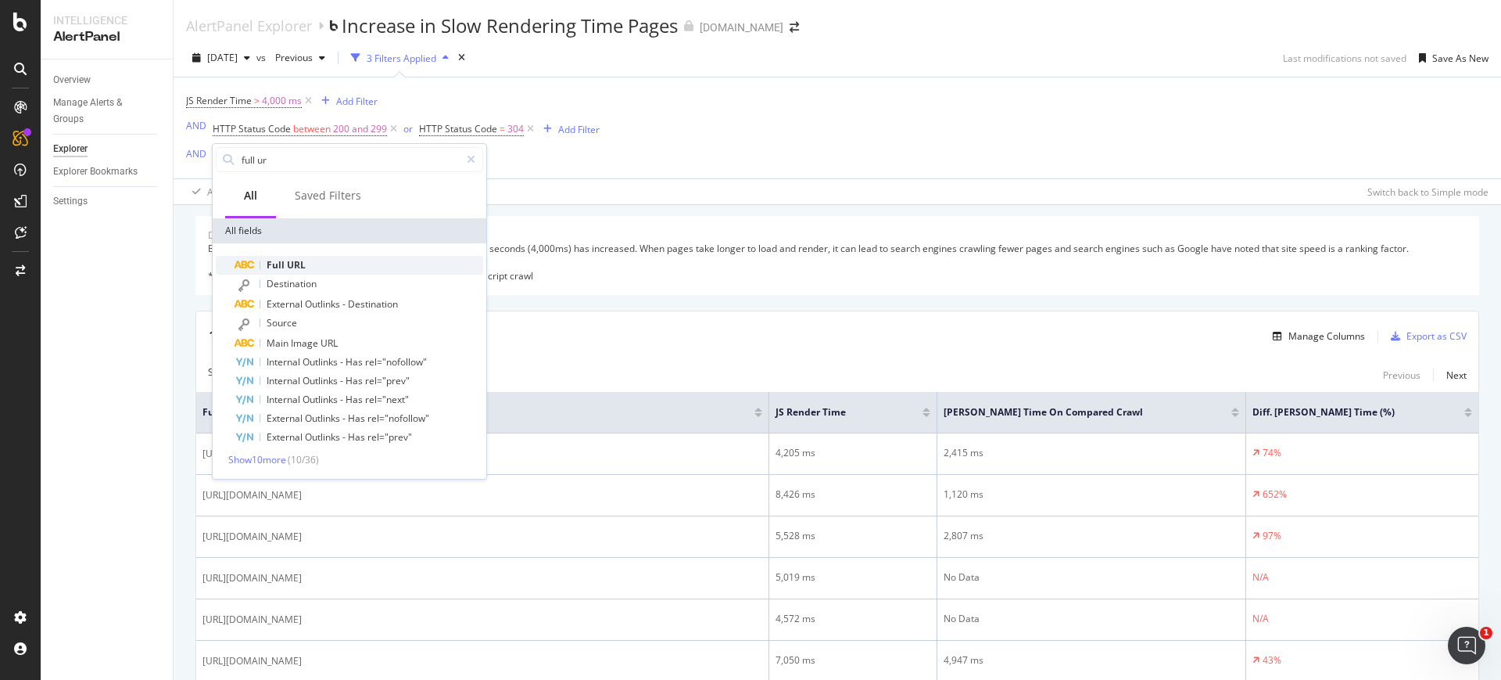
click at [295, 260] on span "URL" at bounding box center [296, 264] width 19 height 13
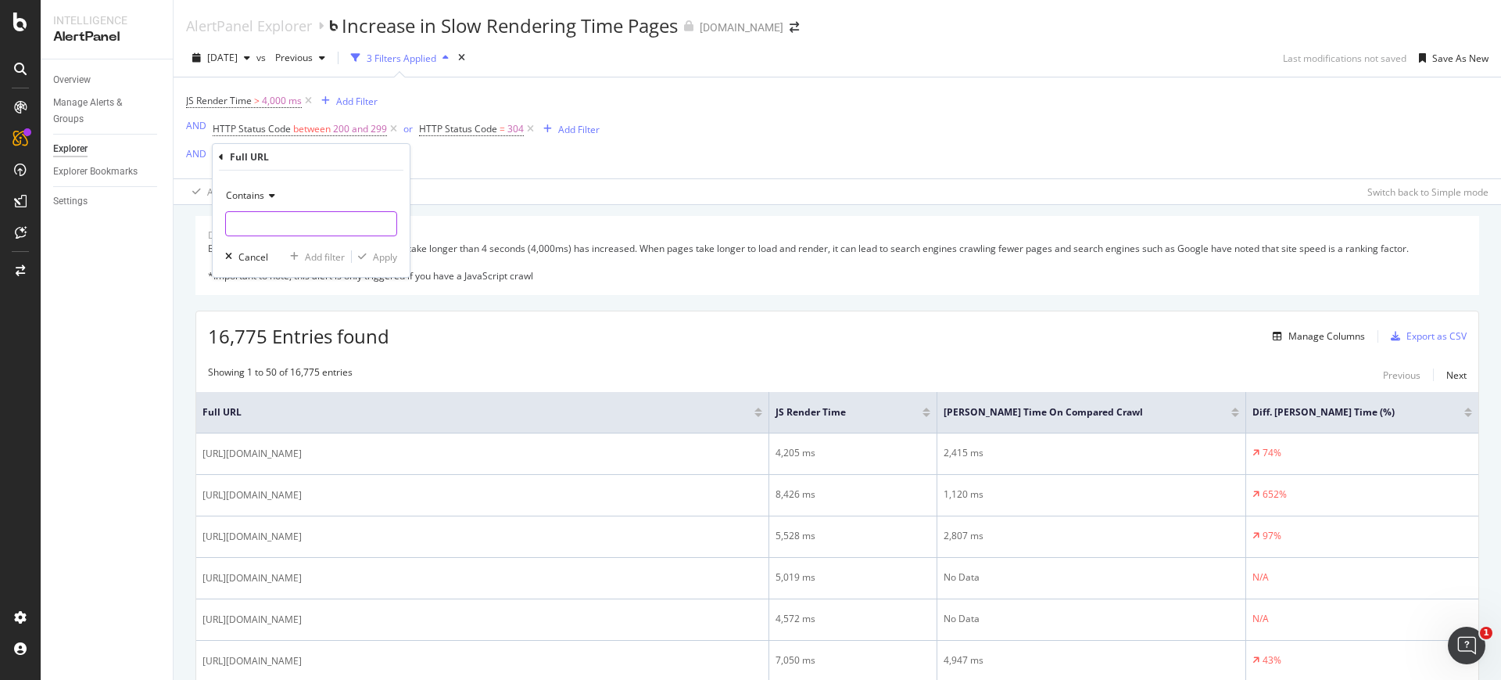
click at [260, 229] on input "text" at bounding box center [311, 223] width 170 height 25
type input "?page="
click at [393, 258] on div "Apply" at bounding box center [385, 256] width 24 height 13
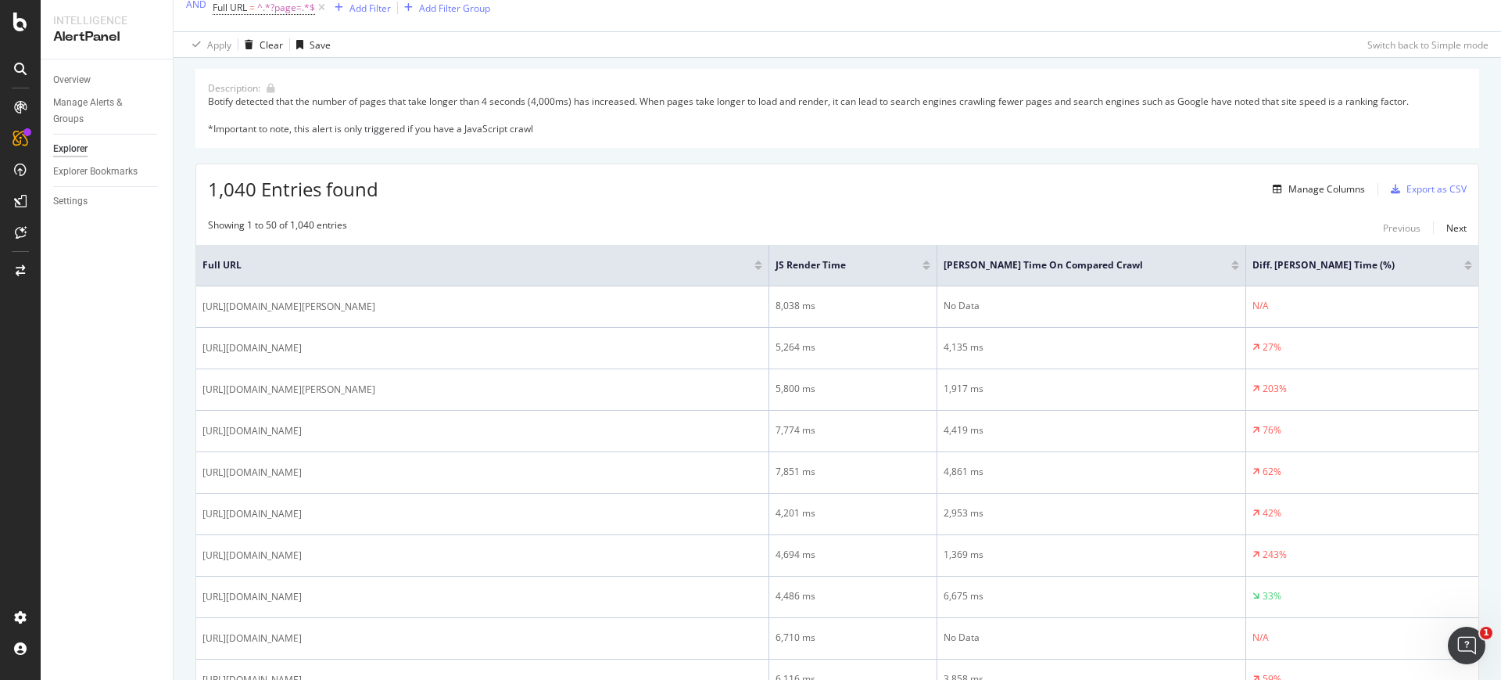
scroll to position [149, 0]
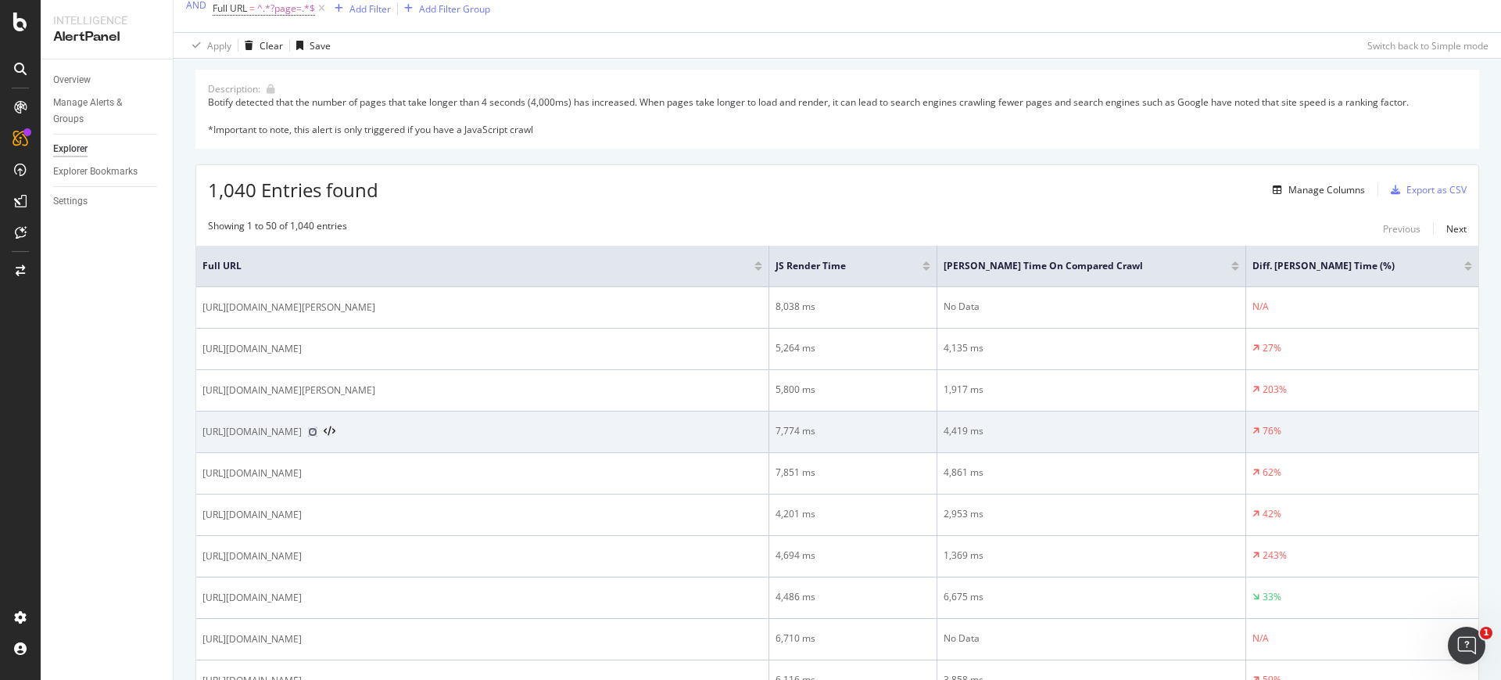
click at [317, 433] on icon at bounding box center [312, 431] width 9 height 9
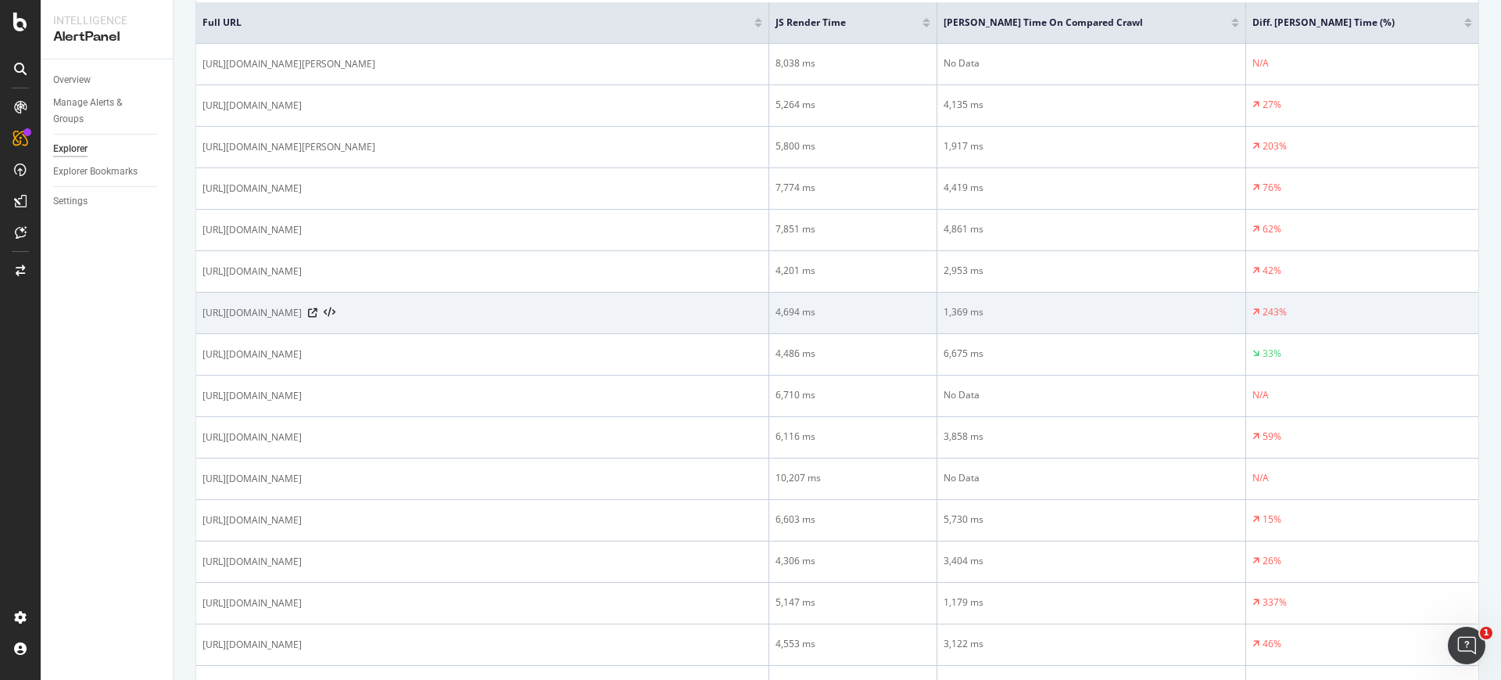
scroll to position [0, 0]
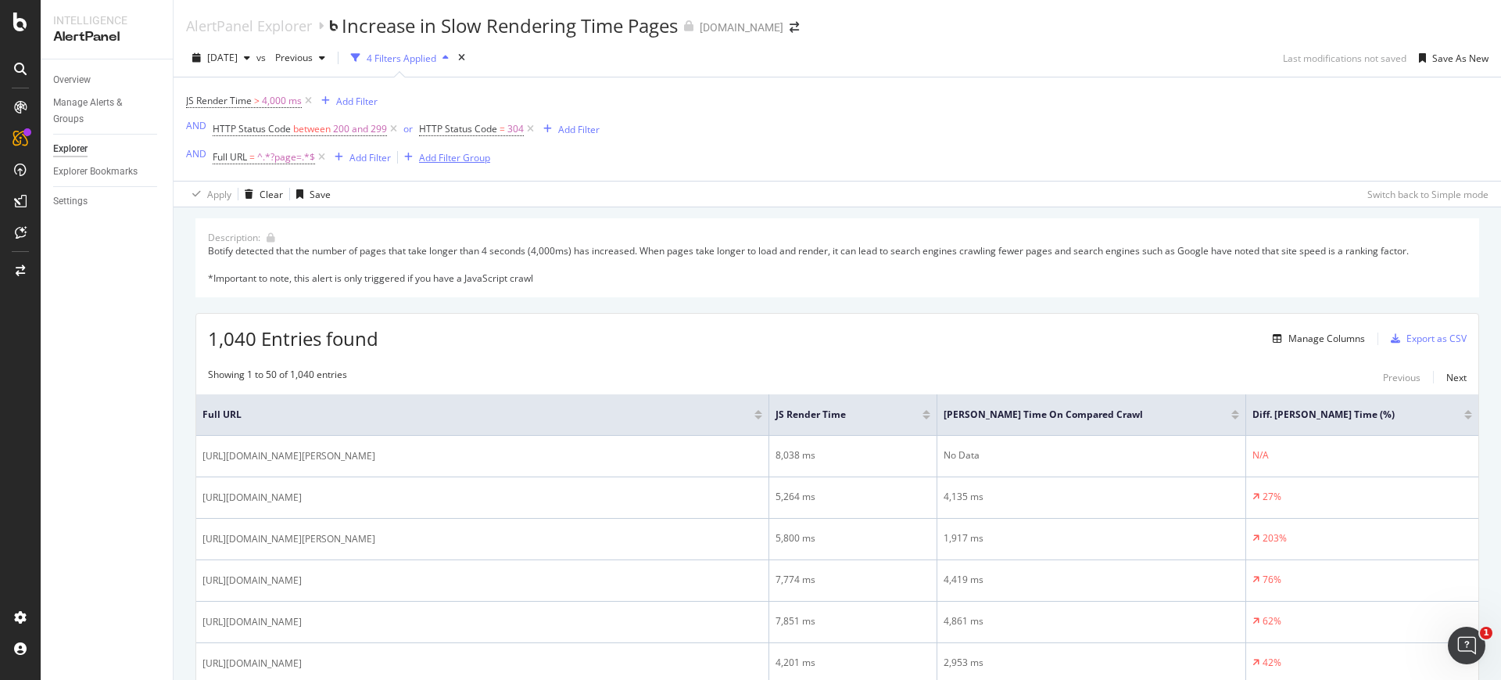
click at [448, 160] on div "Add Filter Group" at bounding box center [454, 157] width 71 height 13
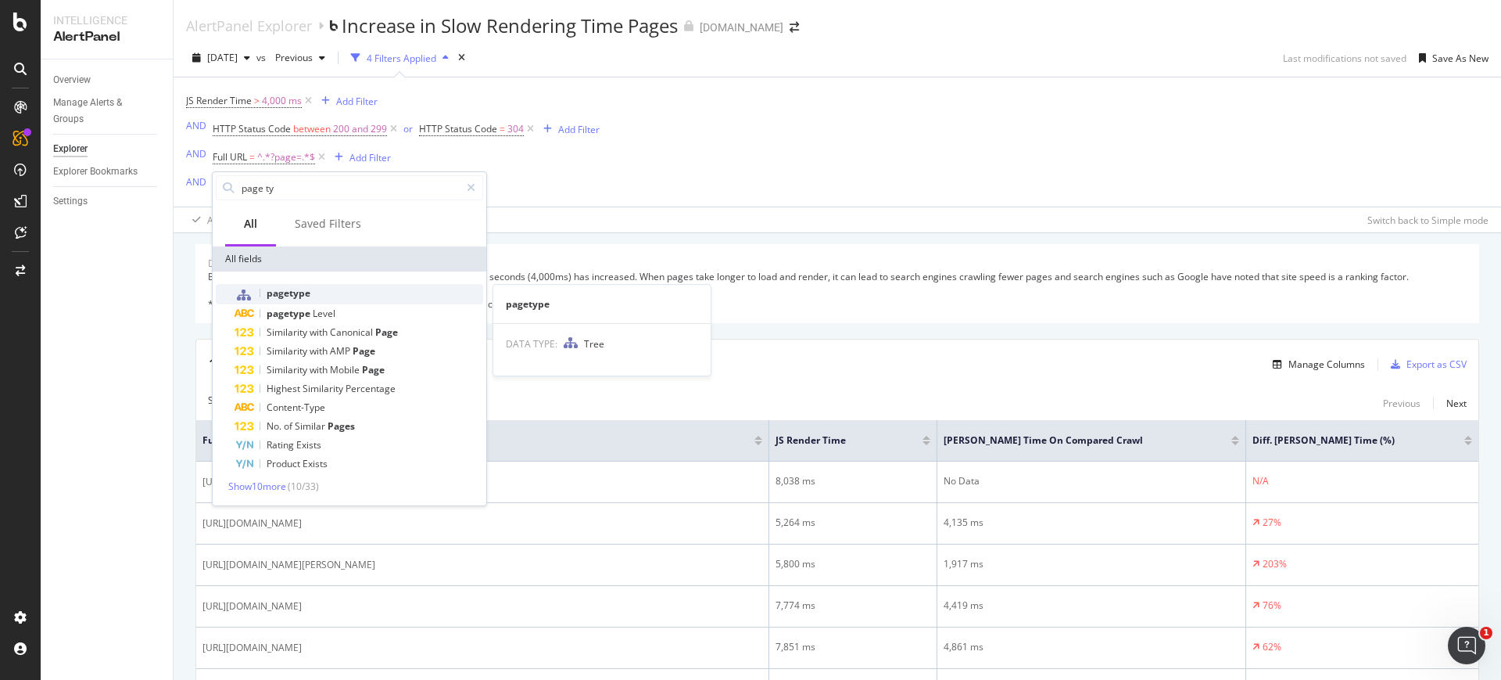
type input "page ty"
click at [330, 288] on div "pagetype" at bounding box center [359, 294] width 249 height 20
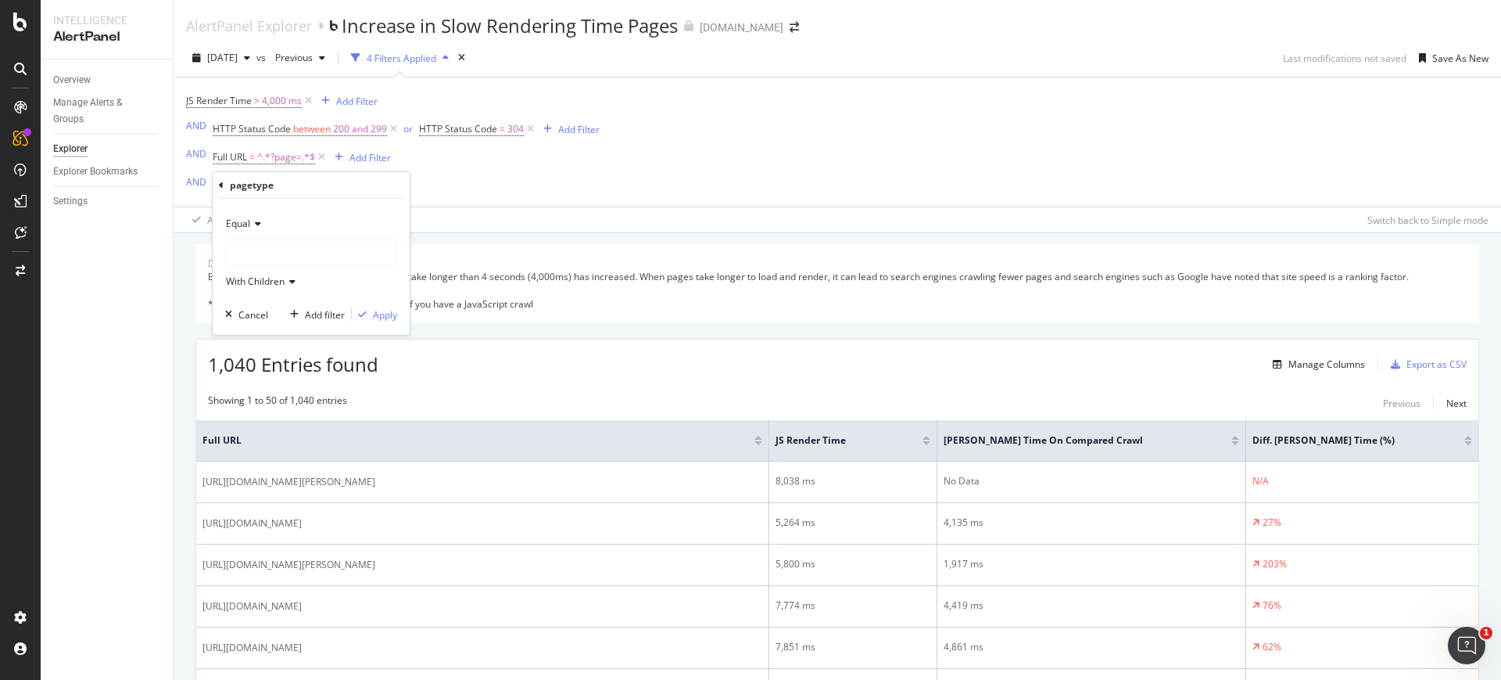
click at [290, 245] on div at bounding box center [311, 252] width 170 height 25
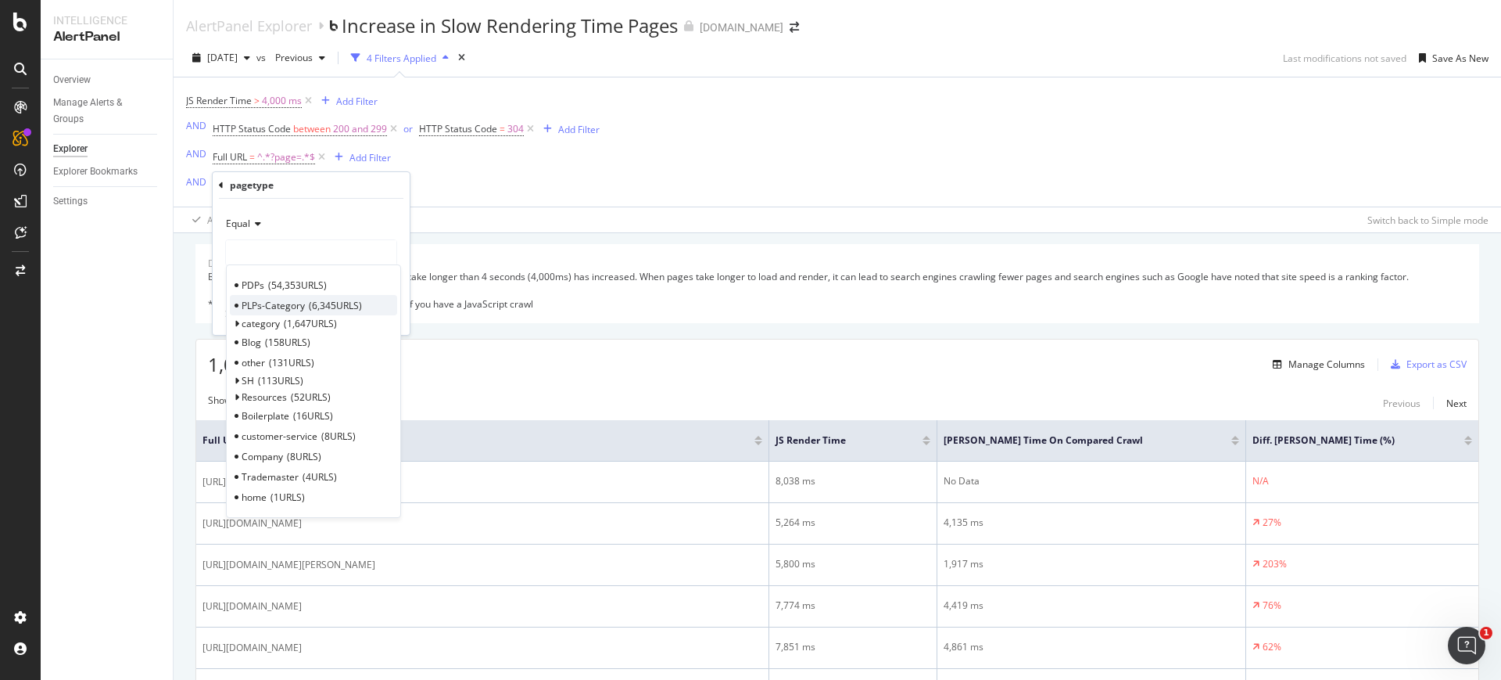
click at [287, 307] on span "PLPs-Category" at bounding box center [273, 305] width 63 height 13
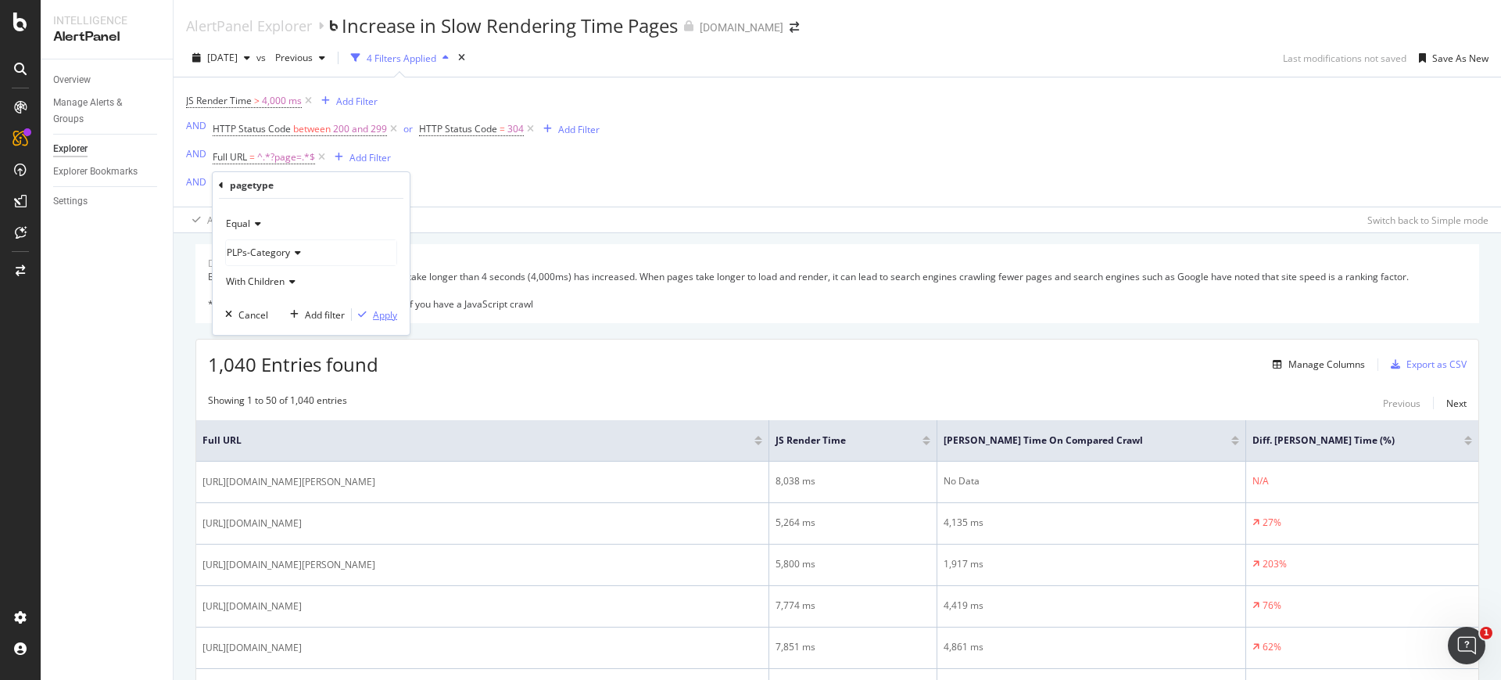
click at [371, 319] on div "Apply" at bounding box center [374, 314] width 45 height 14
click at [343, 192] on icon at bounding box center [341, 186] width 13 height 16
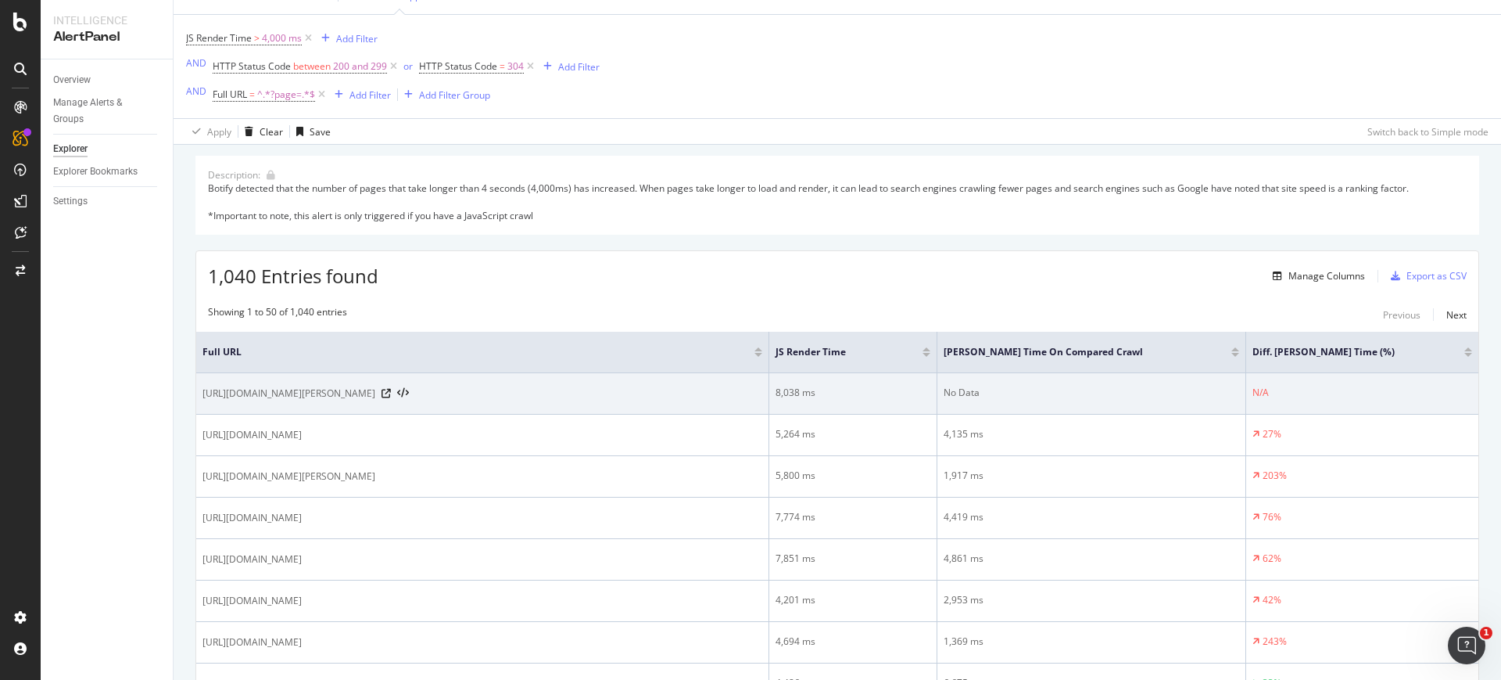
scroll to position [61, 0]
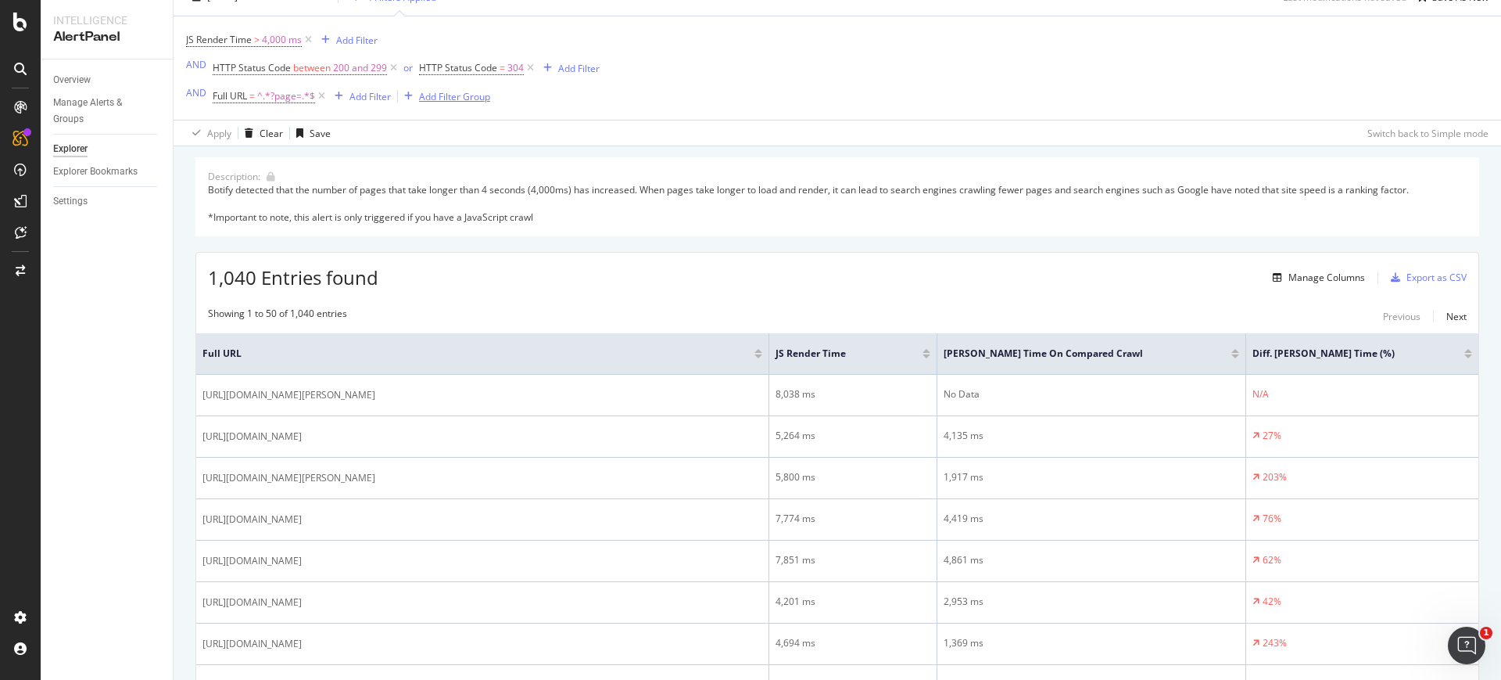
click at [450, 101] on div "Add Filter Group" at bounding box center [454, 96] width 71 height 13
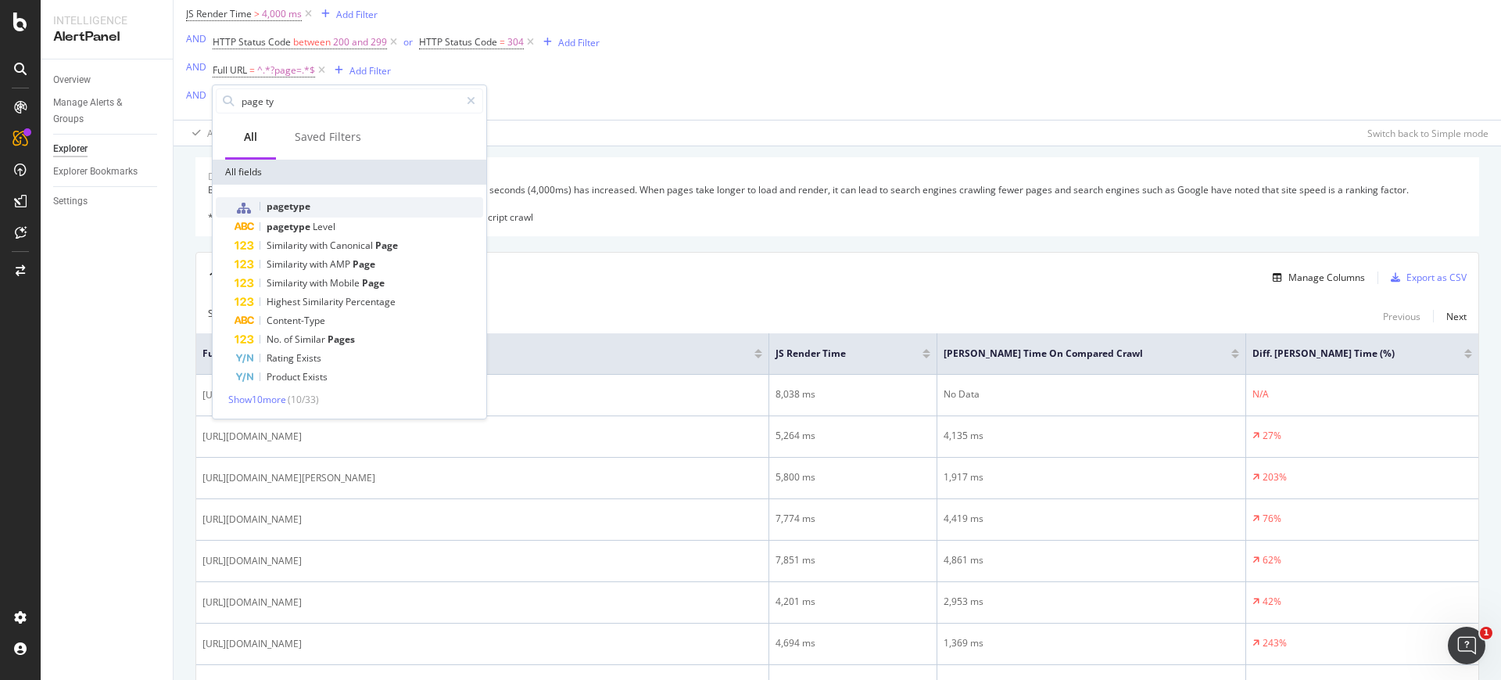
click at [335, 212] on div "pagetype" at bounding box center [359, 207] width 249 height 20
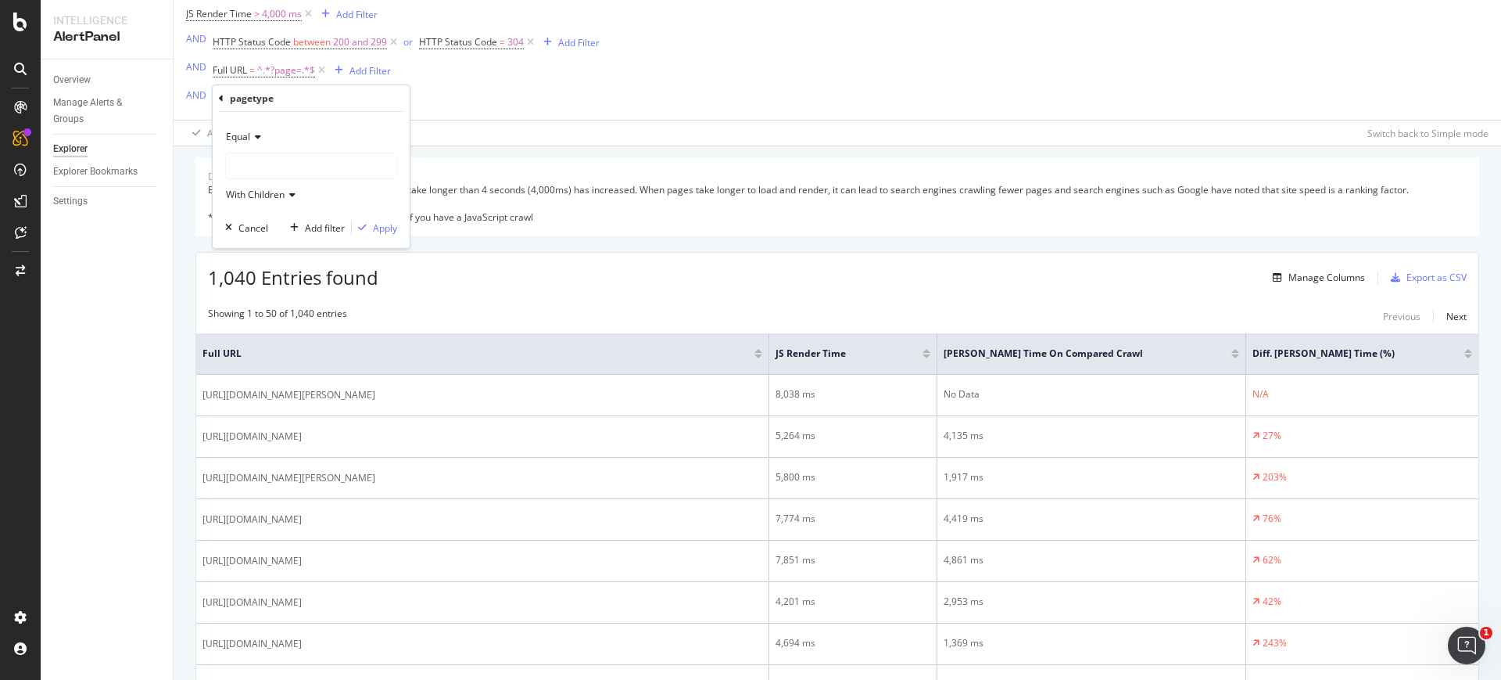
click at [291, 165] on div at bounding box center [311, 165] width 170 height 25
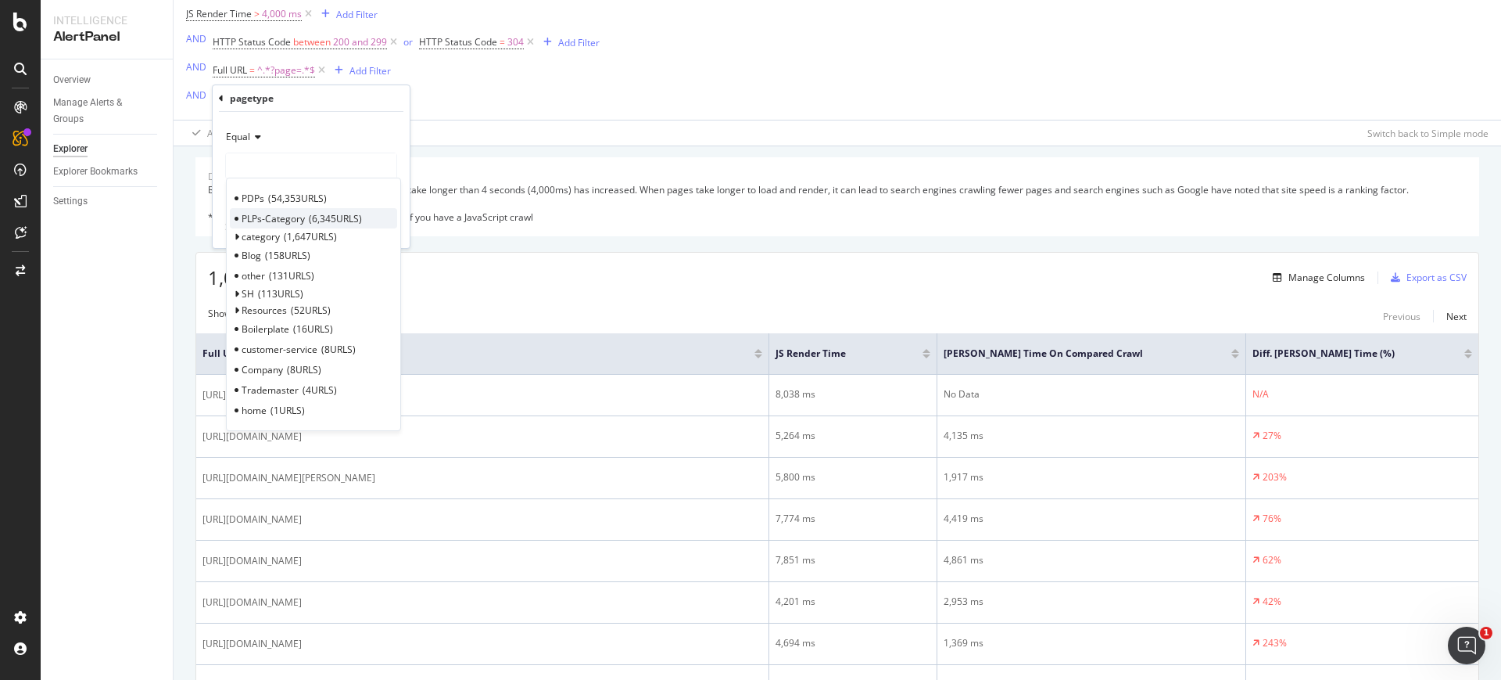
click at [293, 221] on span "PLPs-Category" at bounding box center [273, 218] width 63 height 13
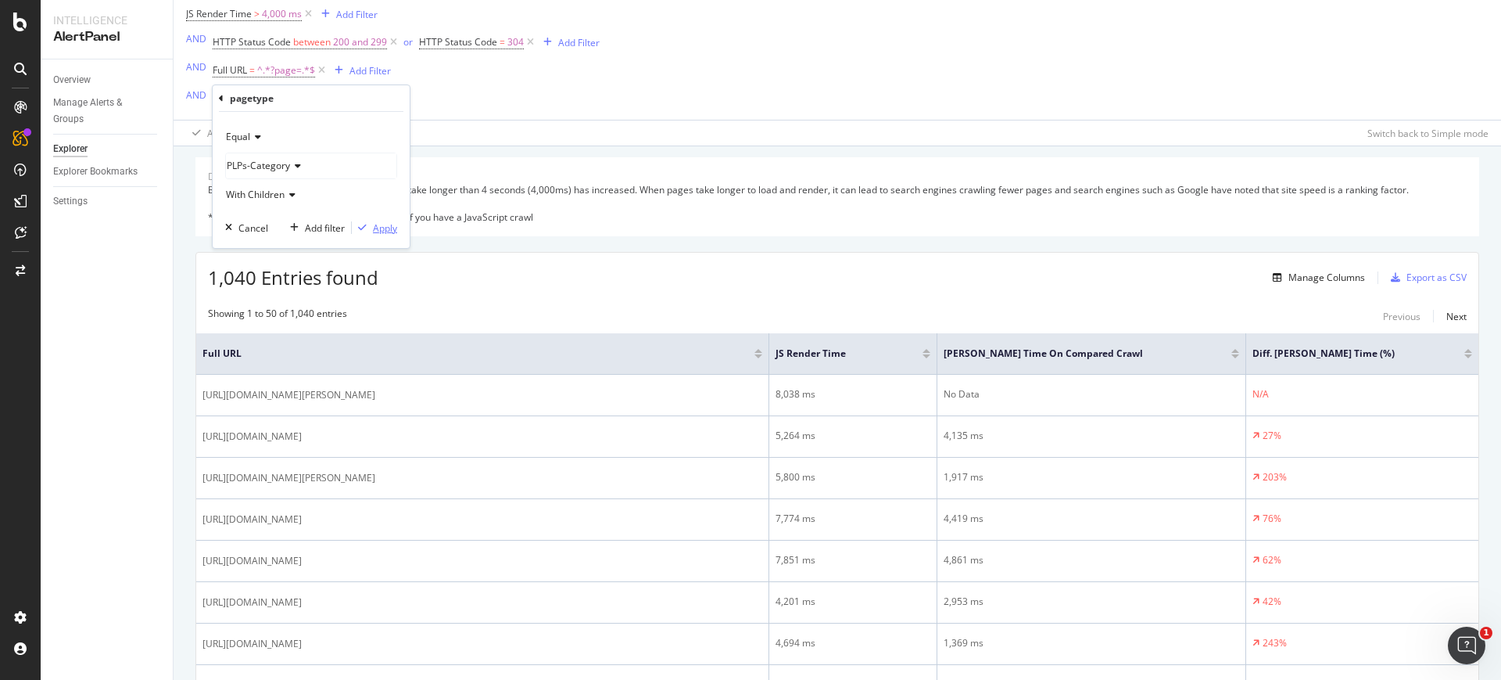
click at [370, 225] on div "button" at bounding box center [362, 227] width 21 height 9
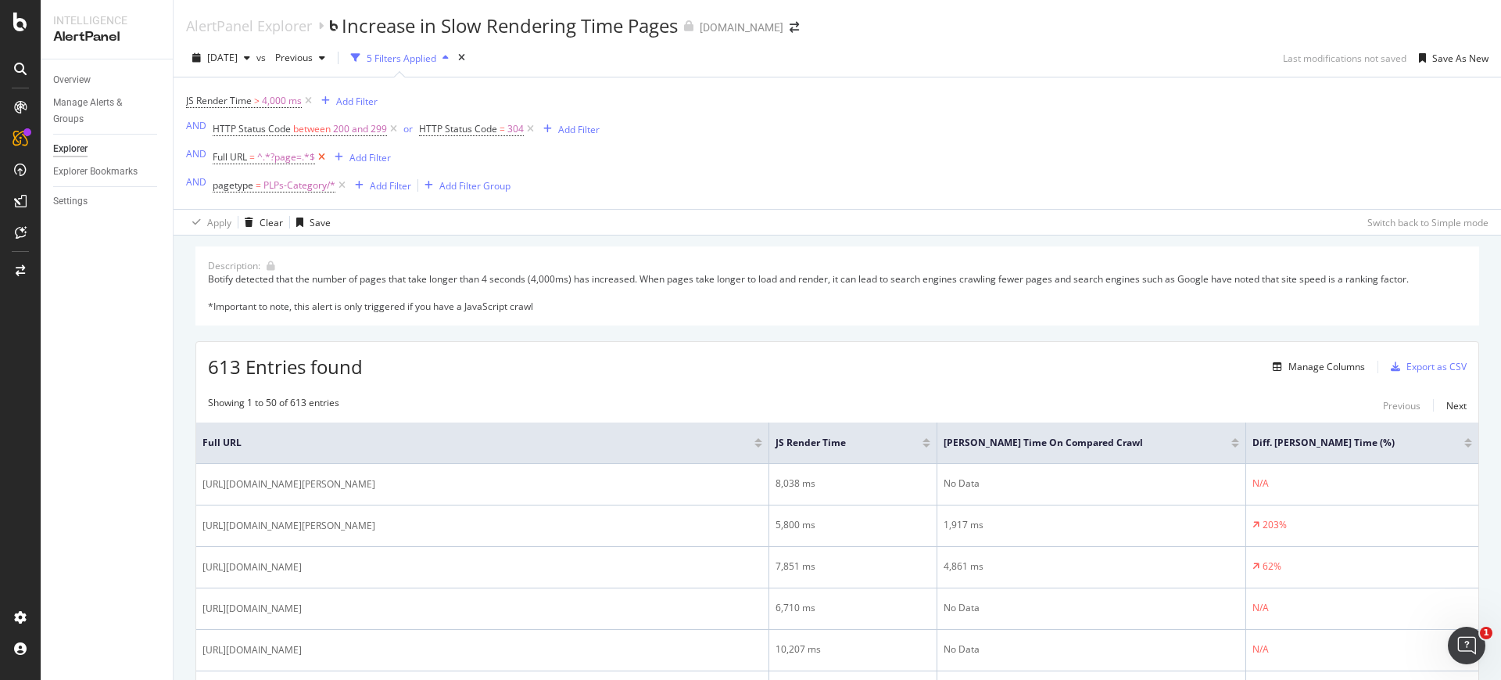
click at [324, 160] on icon at bounding box center [321, 157] width 13 height 16
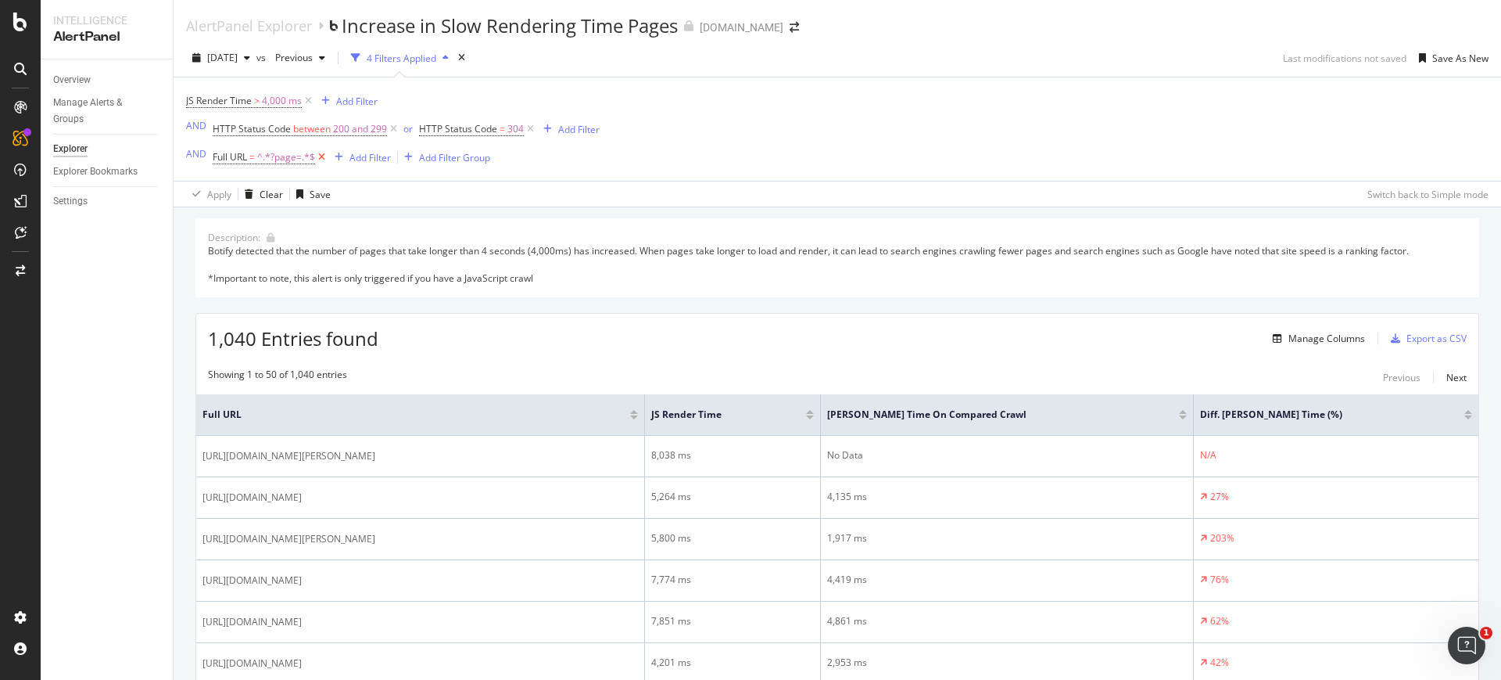
click at [322, 160] on icon at bounding box center [321, 157] width 13 height 16
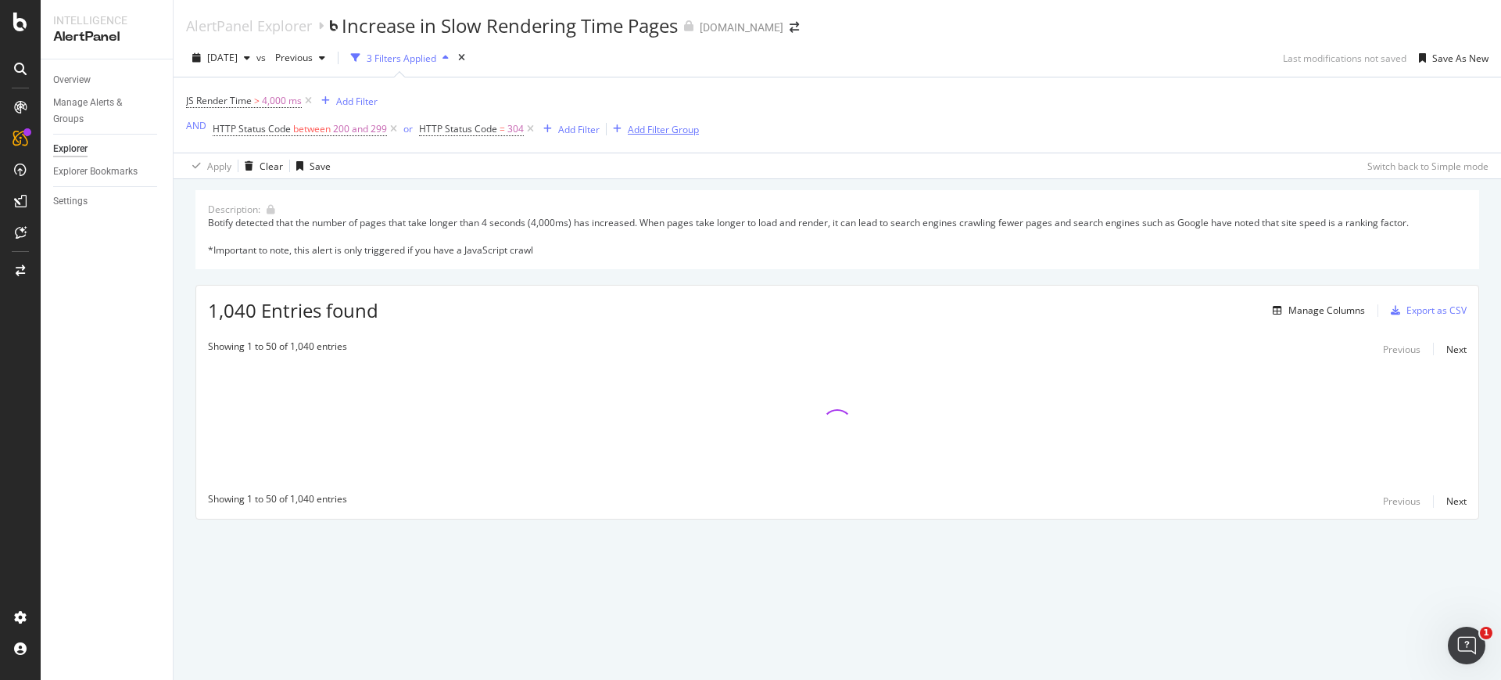
click at [685, 123] on div "Add Filter Group" at bounding box center [663, 129] width 71 height 13
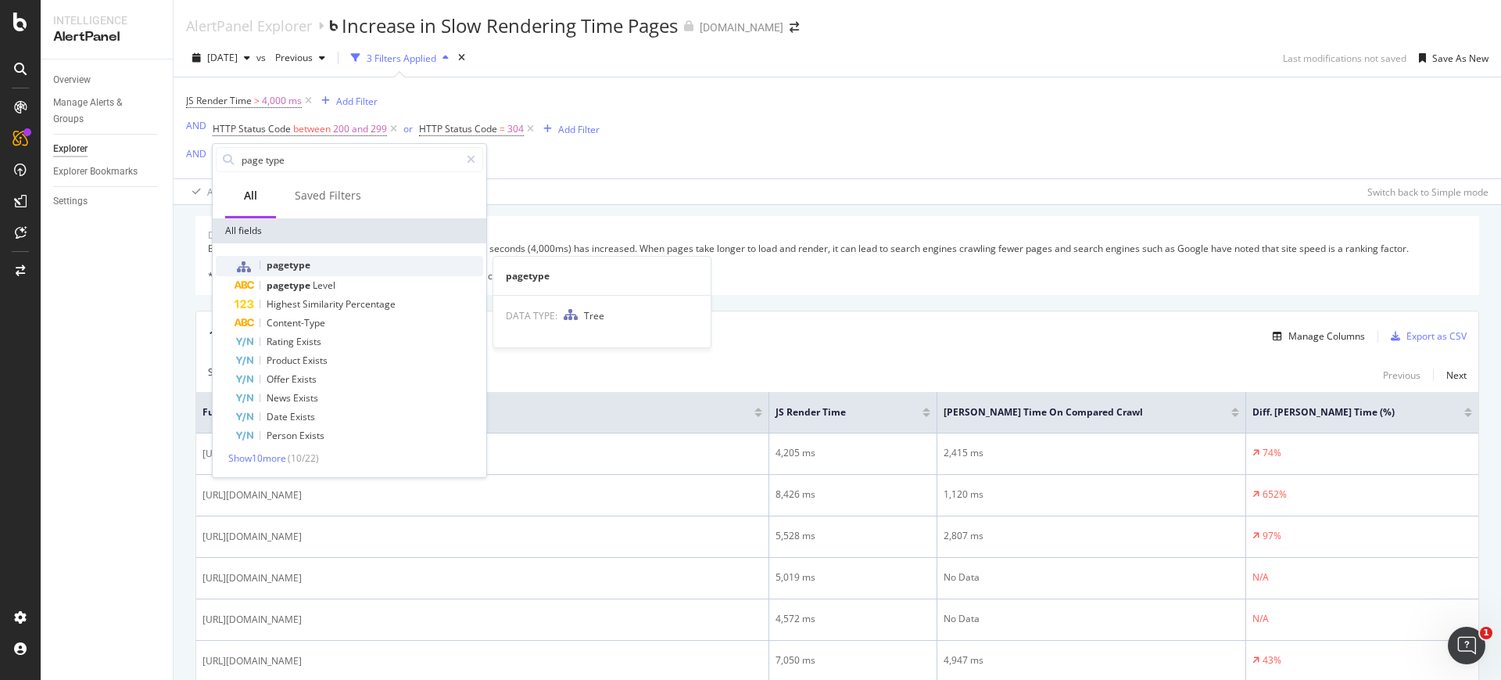
type input "page type"
click at [272, 265] on span "pagetype" at bounding box center [289, 264] width 44 height 13
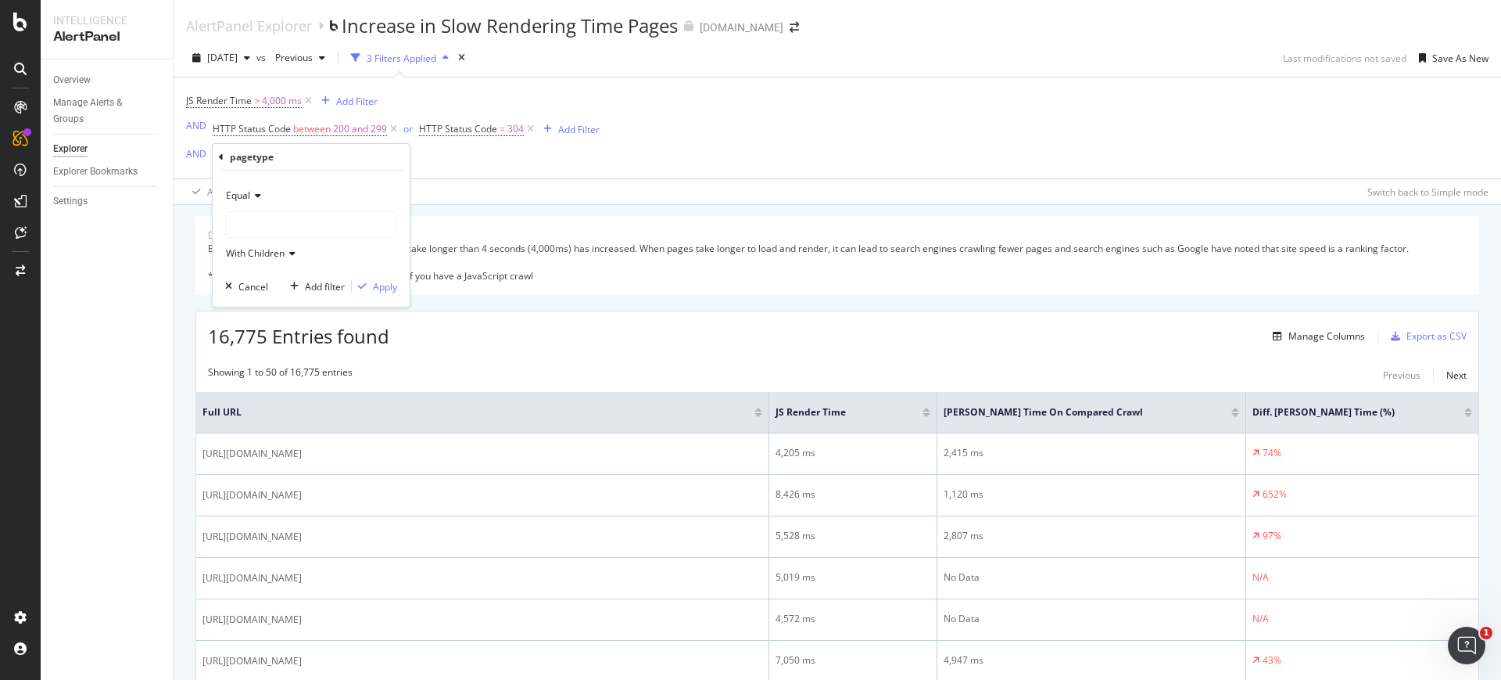
click at [275, 227] on div at bounding box center [311, 224] width 170 height 25
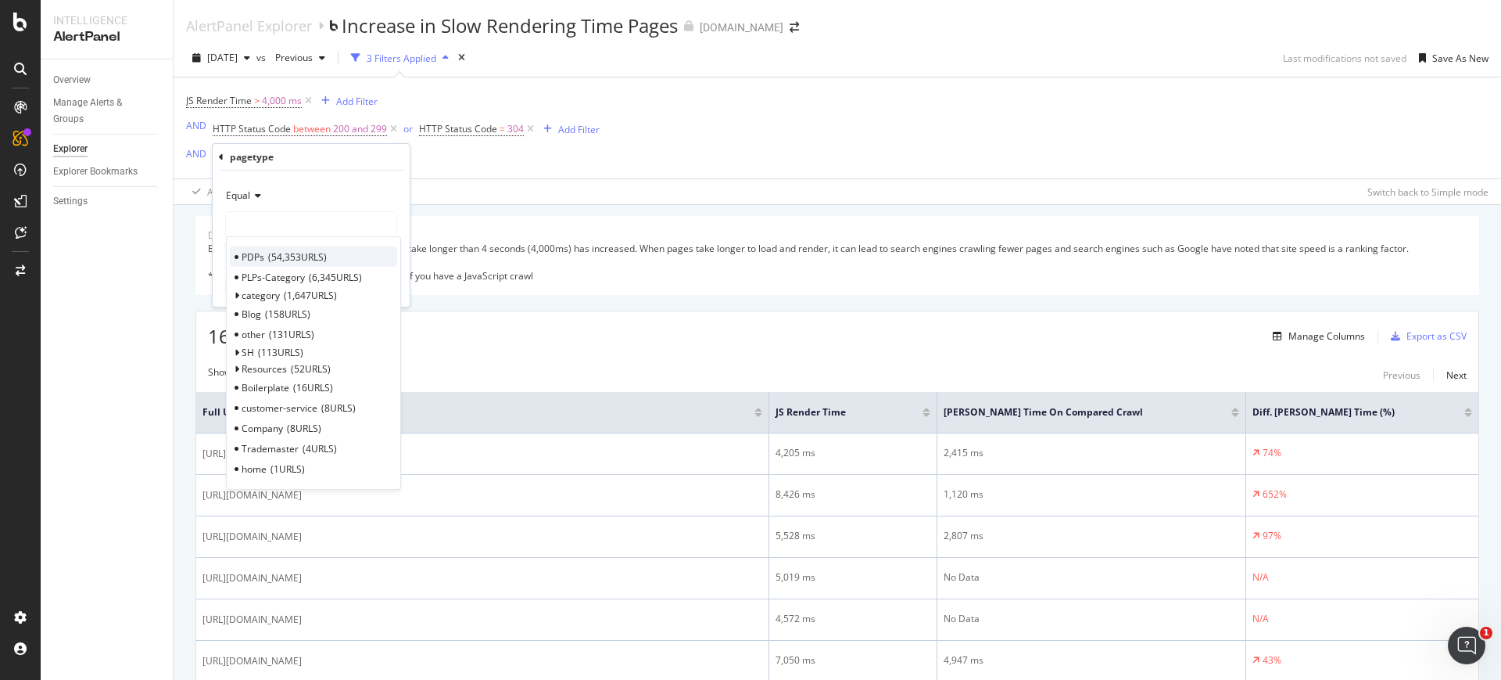
click at [272, 255] on span "54,353 URLS" at bounding box center [297, 256] width 59 height 13
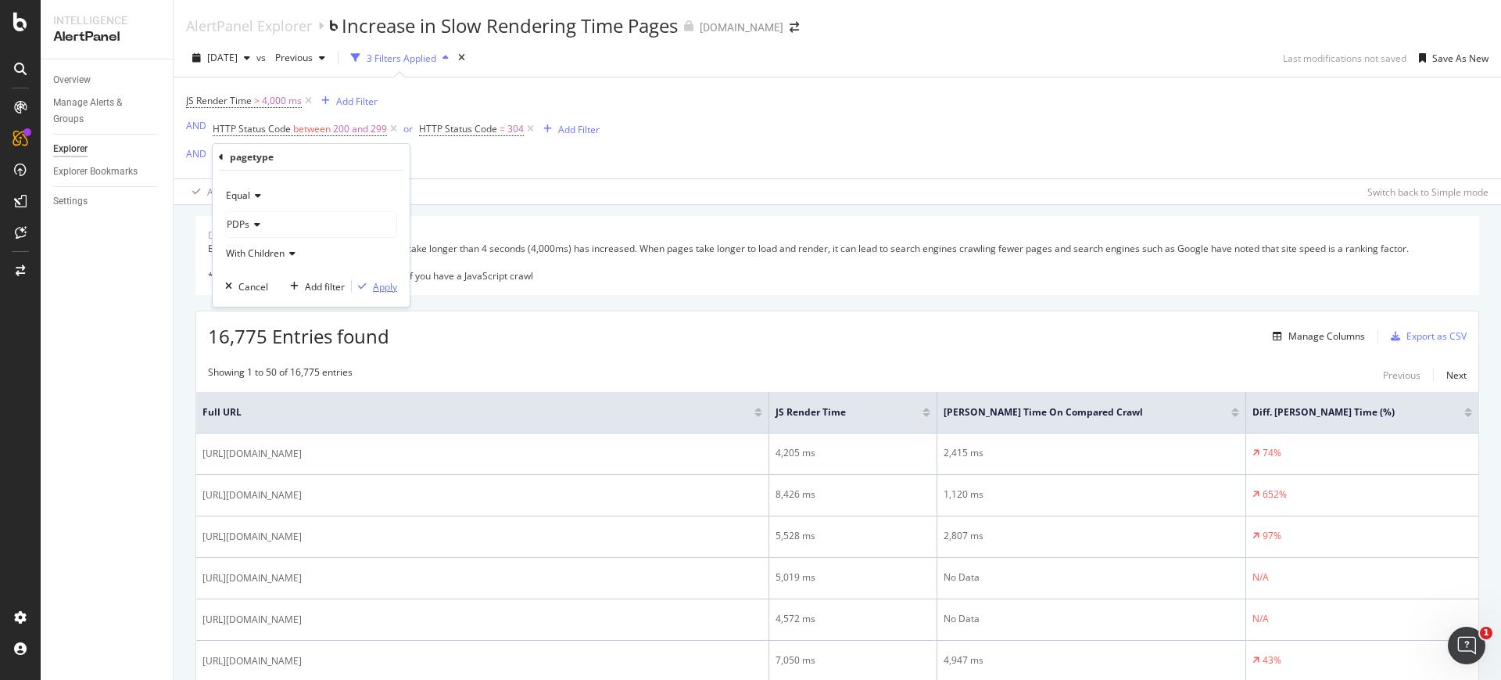
click at [359, 285] on icon "button" at bounding box center [362, 286] width 9 height 9
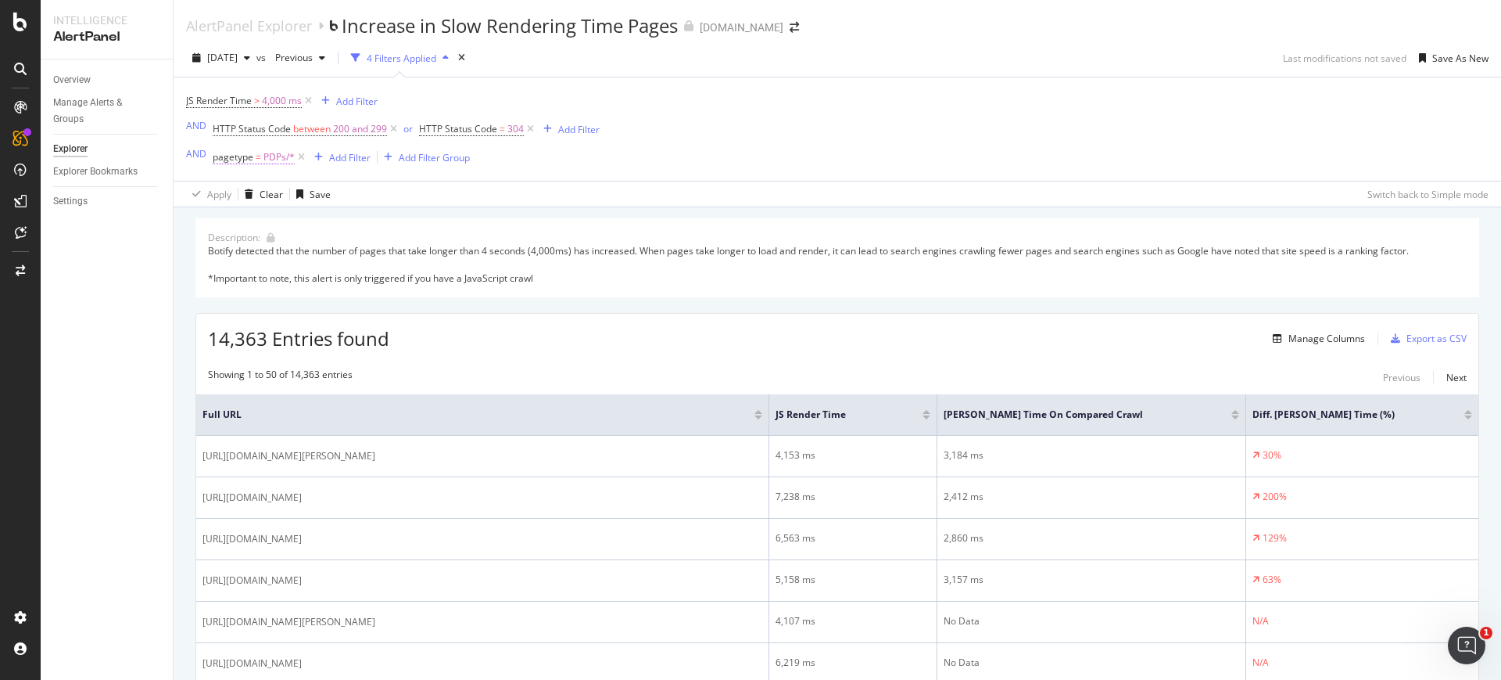
click at [272, 152] on span "PDPs/*" at bounding box center [279, 157] width 31 height 22
click at [271, 211] on div "PDPs" at bounding box center [311, 222] width 170 height 25
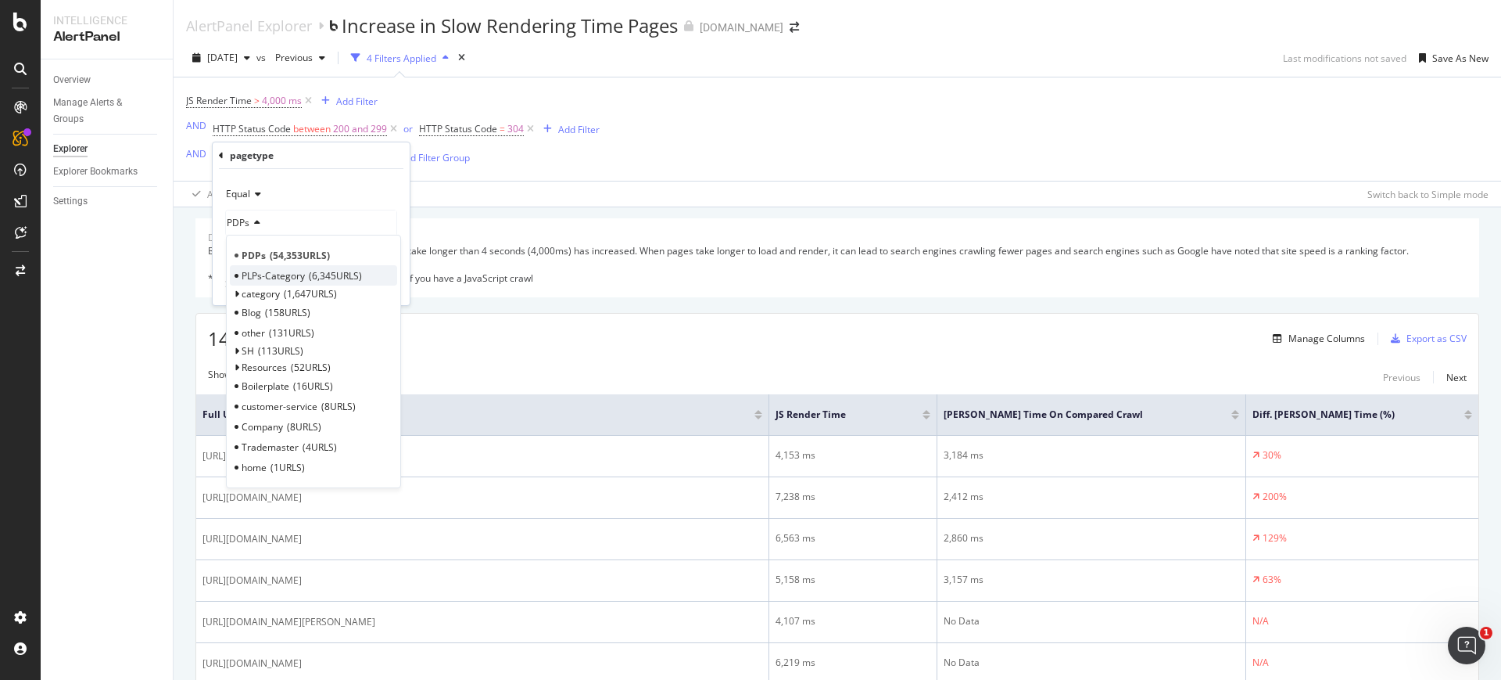
click at [285, 272] on span "PLPs-Category" at bounding box center [273, 275] width 63 height 13
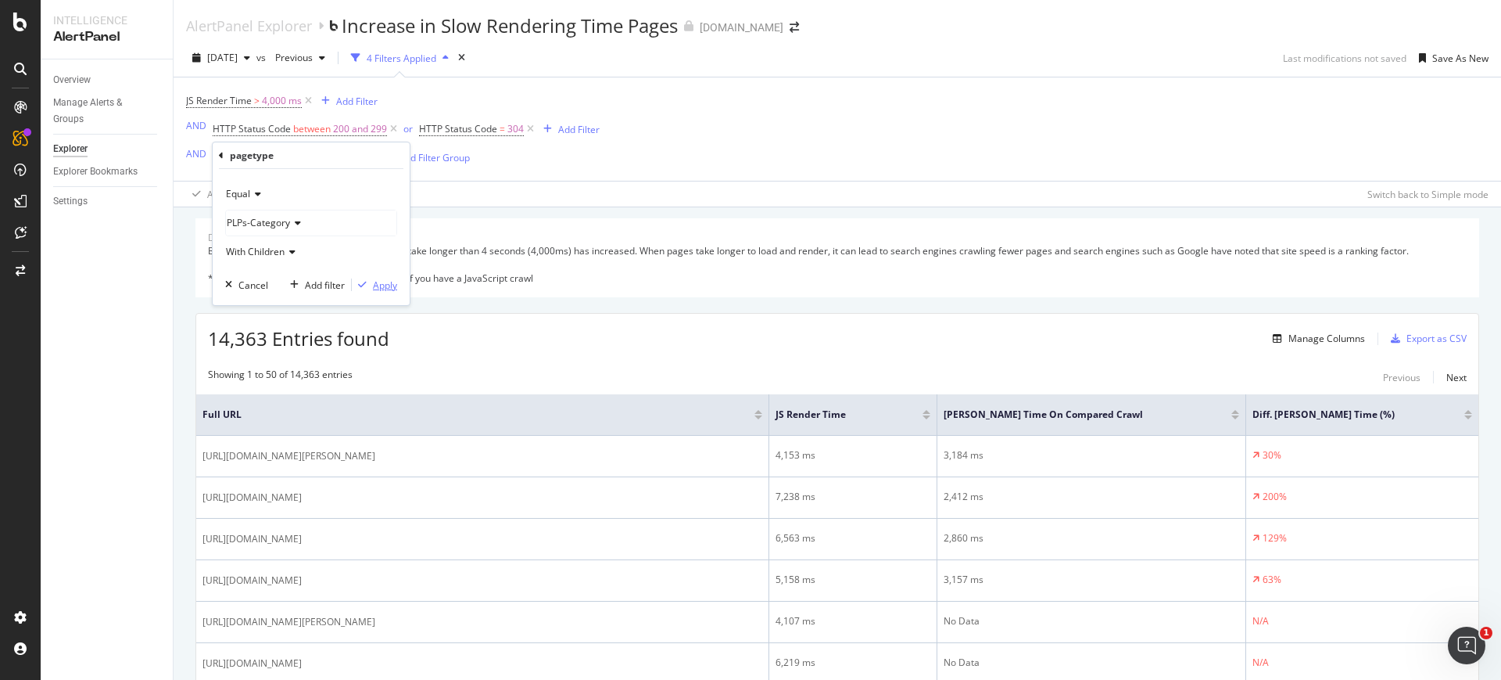
click at [389, 282] on div "Apply" at bounding box center [385, 284] width 24 height 13
